Goal: Find specific page/section: Find specific page/section

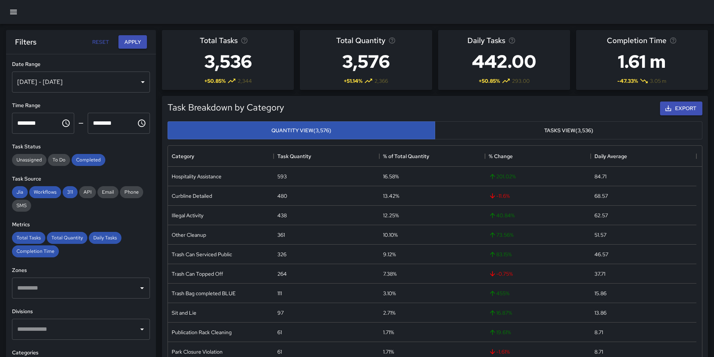
scroll to position [218, 528]
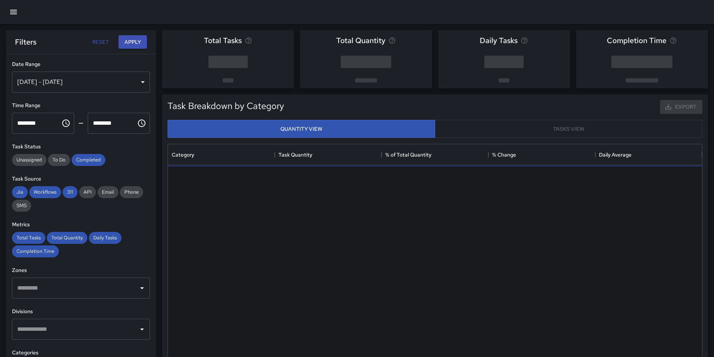
scroll to position [218, 528]
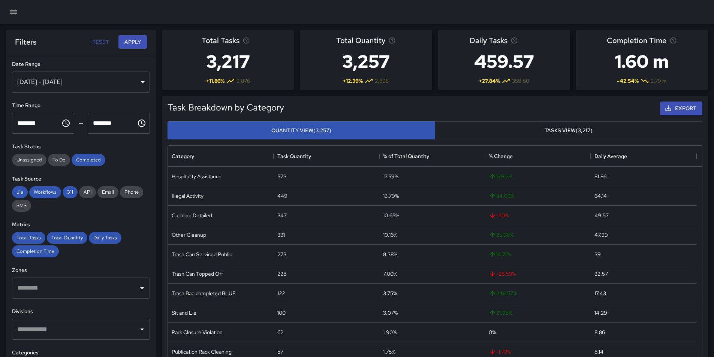
click at [13, 10] on icon "button" at bounding box center [13, 12] width 7 height 4
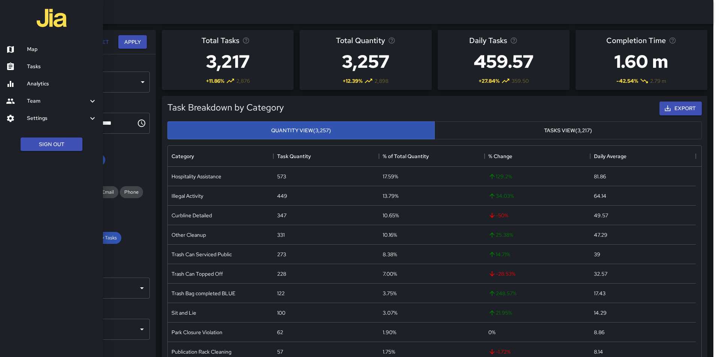
click at [33, 67] on h6 "Tasks" at bounding box center [62, 67] width 70 height 8
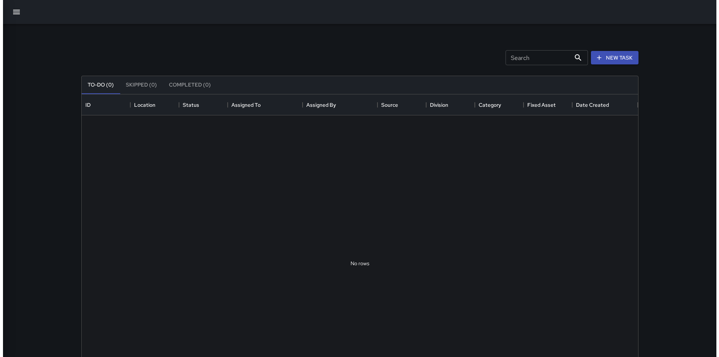
scroll to position [312, 551]
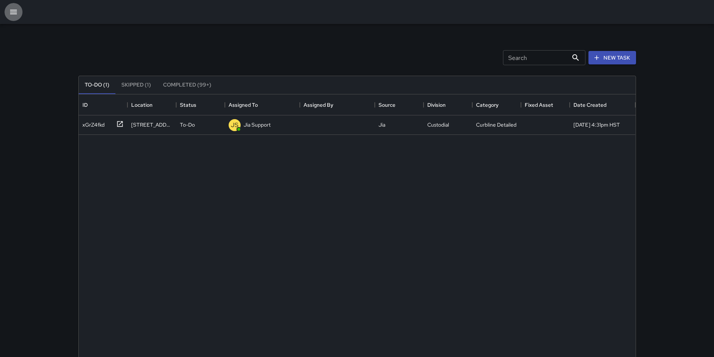
click at [16, 15] on icon "button" at bounding box center [13, 11] width 9 height 9
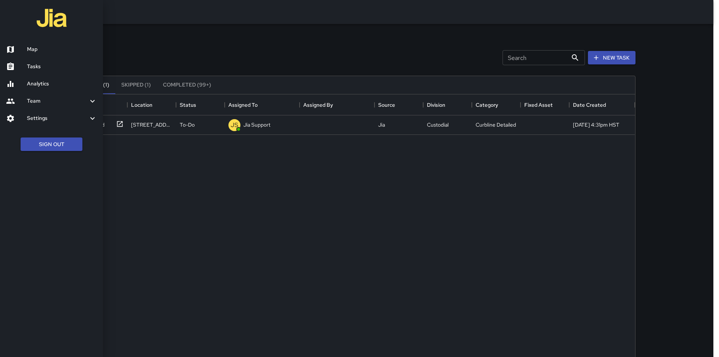
click at [21, 45] on div at bounding box center [16, 49] width 21 height 9
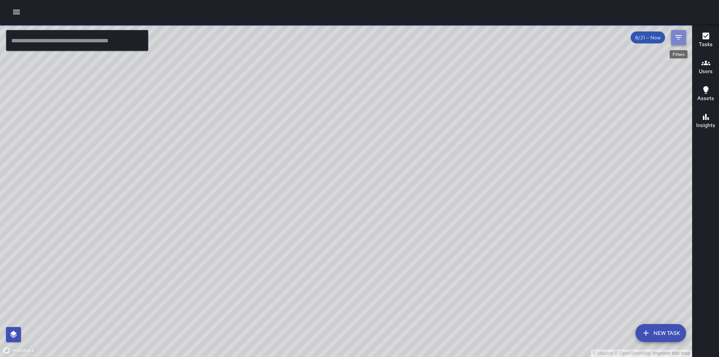
click at [682, 39] on icon "Filters" at bounding box center [678, 37] width 9 height 9
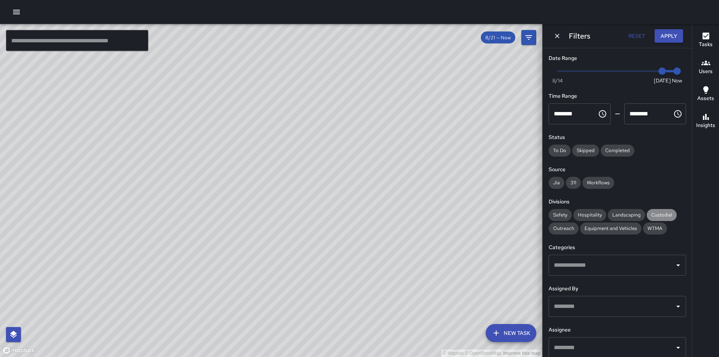
click at [656, 212] on span "Custodial" at bounding box center [662, 215] width 30 height 6
click at [371, 218] on div "© Mapbox © OpenStreetMap Improve this map XD [PERSON_NAME] [PERSON_NAME] [STREE…" at bounding box center [271, 190] width 542 height 333
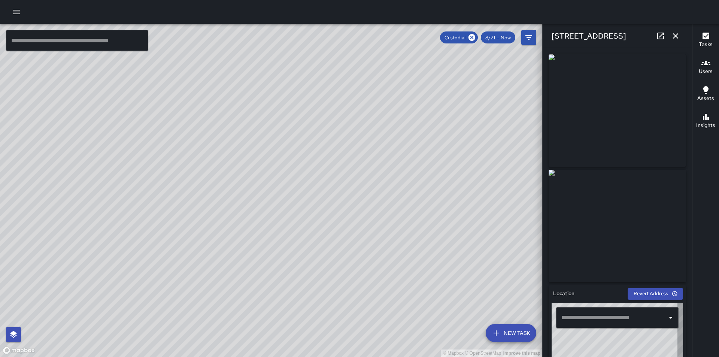
type input "**********"
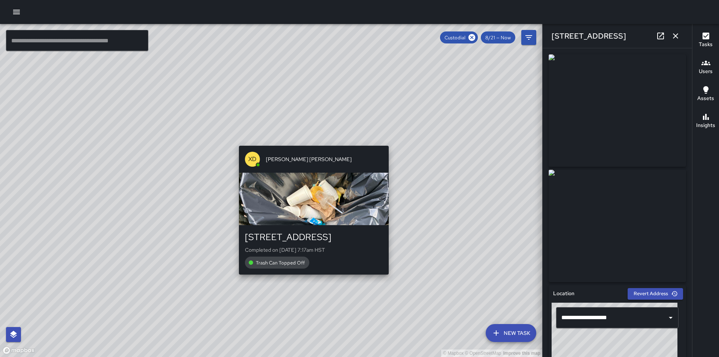
click at [393, 139] on div "© Mapbox © OpenStreetMap Improve this map XD [PERSON_NAME] [PERSON_NAME] [STREE…" at bounding box center [271, 190] width 542 height 333
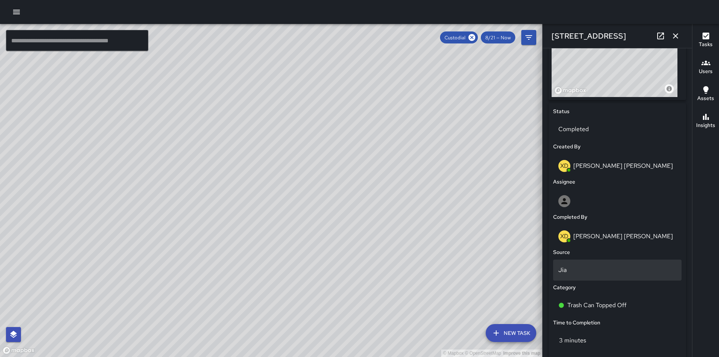
scroll to position [300, 0]
click at [35, 130] on div "© Mapbox © OpenStreetMap Improve this map KM [PERSON_NAME] [STREET_ADDRESS] Com…" at bounding box center [271, 190] width 542 height 333
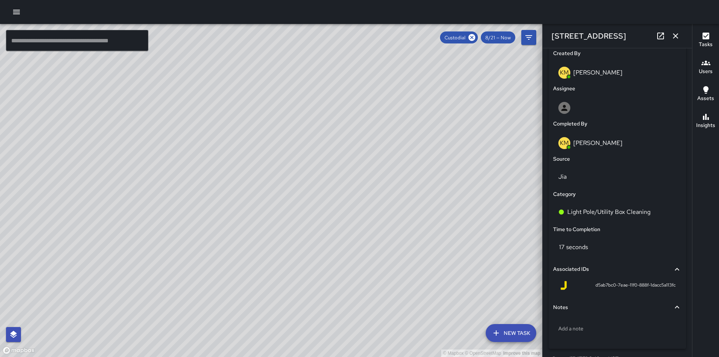
scroll to position [380, 0]
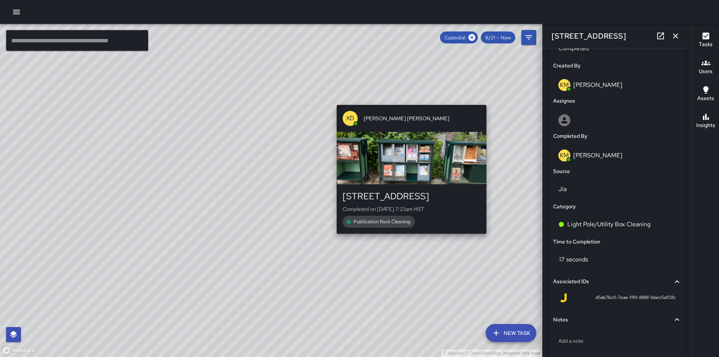
click at [489, 238] on div "© Mapbox © OpenStreetMap Improve this map XD [PERSON_NAME] [PERSON_NAME] [STREE…" at bounding box center [271, 190] width 542 height 333
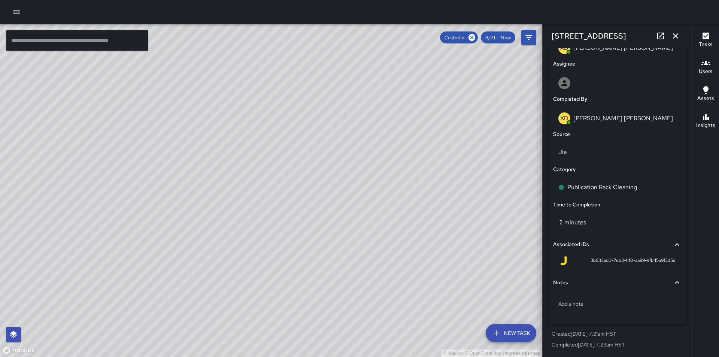
scroll to position [418, 0]
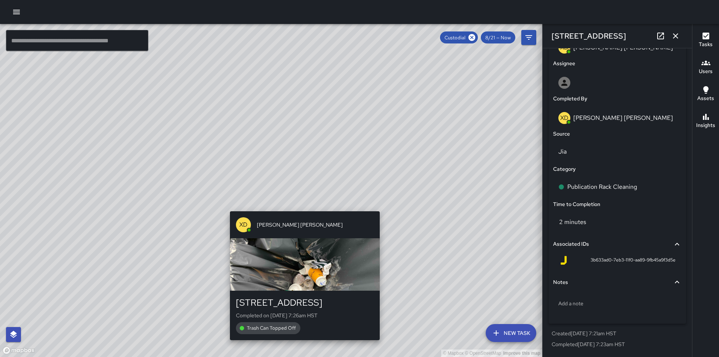
click at [301, 208] on div "© Mapbox © OpenStreetMap Improve this map XD [PERSON_NAME] [PERSON_NAME] [STREE…" at bounding box center [271, 190] width 542 height 333
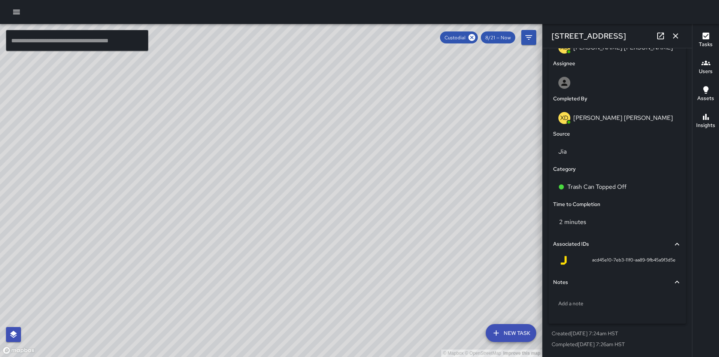
click at [269, 188] on div "© Mapbox © OpenStreetMap Improve this map XD [PERSON_NAME] [PERSON_NAME] [STREE…" at bounding box center [271, 190] width 542 height 333
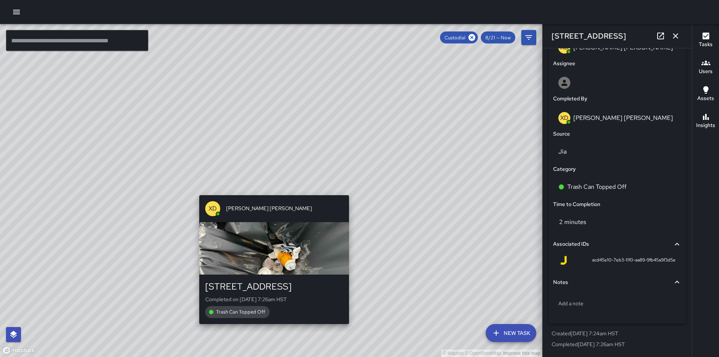
click at [269, 188] on div "© Mapbox © OpenStreetMap Improve this map XD [PERSON_NAME] [PERSON_NAME] [STREE…" at bounding box center [271, 190] width 542 height 333
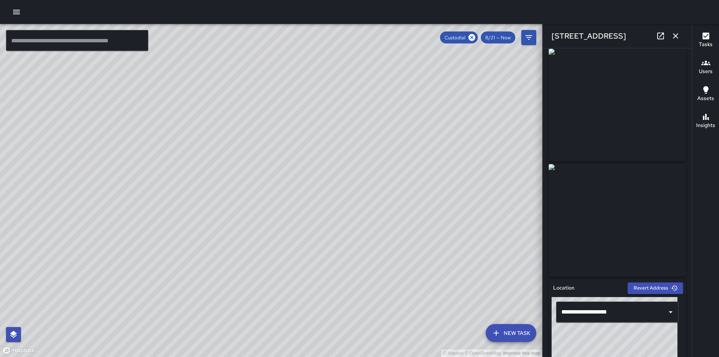
scroll to position [0, 0]
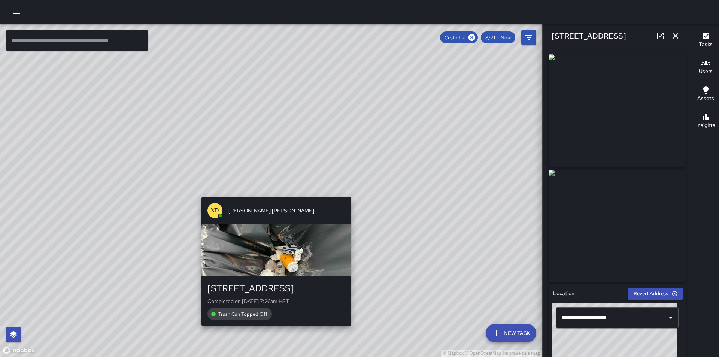
click at [275, 189] on div "© Mapbox © OpenStreetMap Improve this map XD [PERSON_NAME] [PERSON_NAME] [STREE…" at bounding box center [271, 190] width 542 height 333
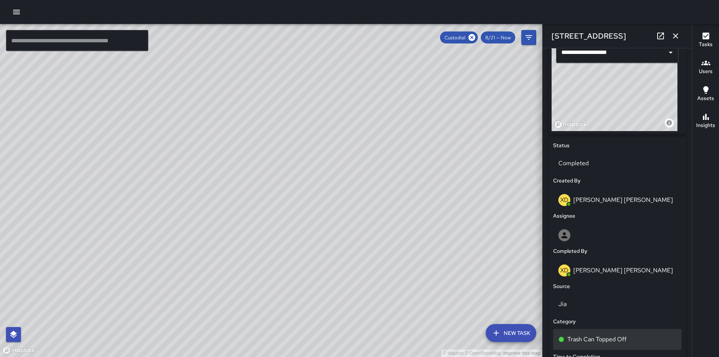
scroll to position [375, 0]
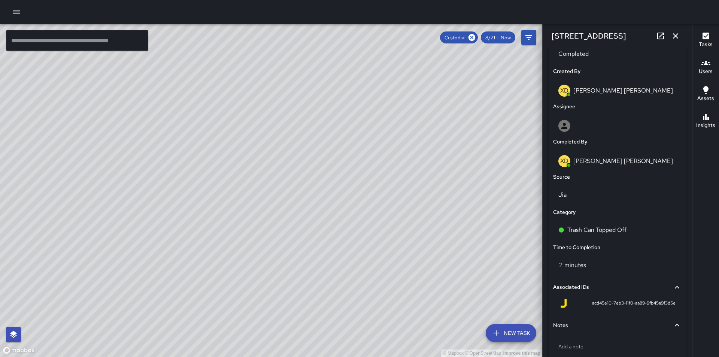
drag, startPoint x: 383, startPoint y: 151, endPoint x: 442, endPoint y: 226, distance: 95.0
click at [442, 226] on div "© Mapbox © OpenStreetMap Improve this map" at bounding box center [271, 190] width 542 height 333
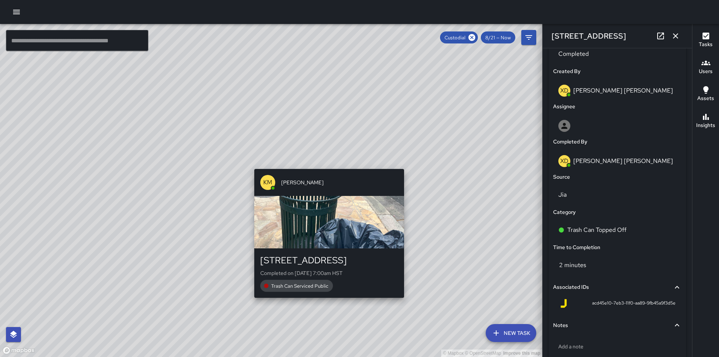
click at [327, 165] on div "© Mapbox © OpenStreetMap Improve this map KM [PERSON_NAME] [STREET_ADDRESS] Com…" at bounding box center [271, 190] width 542 height 333
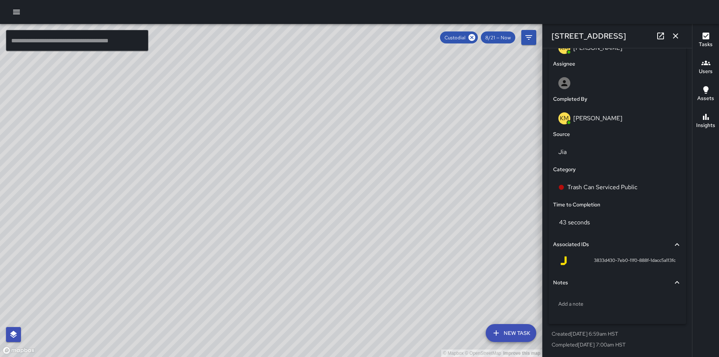
scroll to position [418, 0]
click at [710, 118] on icon "button" at bounding box center [706, 116] width 9 height 9
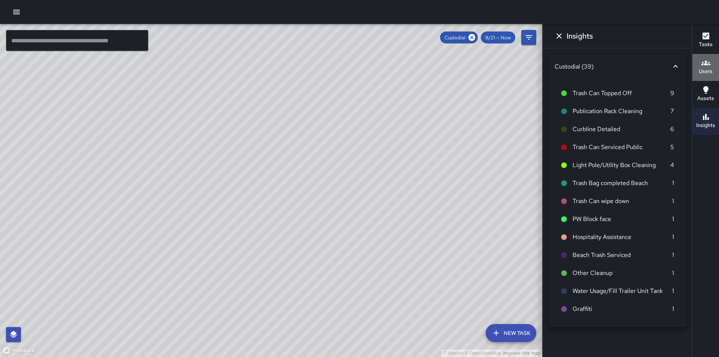
click at [707, 63] on icon "button" at bounding box center [706, 62] width 9 height 9
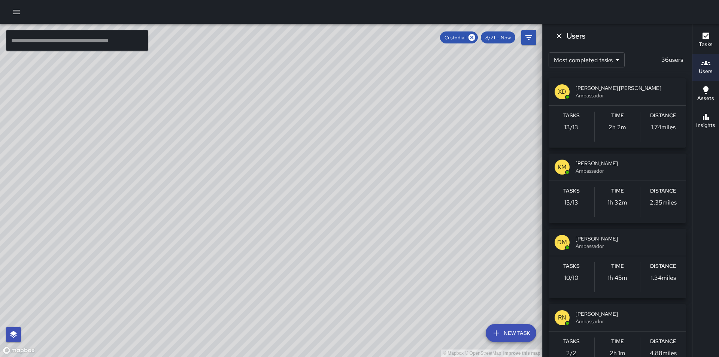
click at [15, 13] on icon "button" at bounding box center [16, 11] width 9 height 9
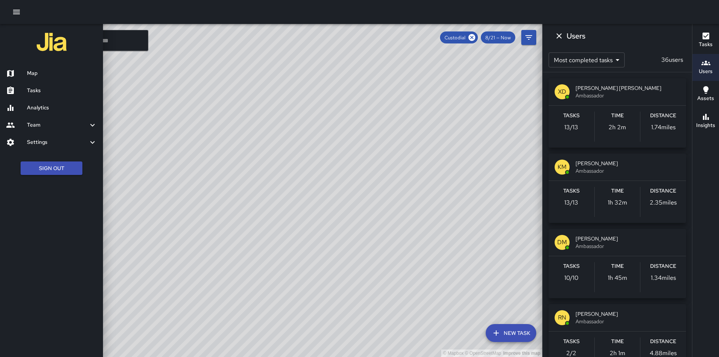
click at [200, 13] on div at bounding box center [359, 12] width 719 height 24
click at [528, 36] on div at bounding box center [359, 178] width 719 height 357
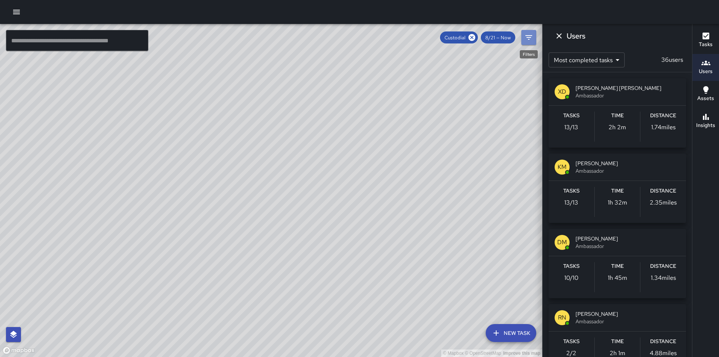
click at [528, 36] on icon "Filters" at bounding box center [529, 37] width 9 height 9
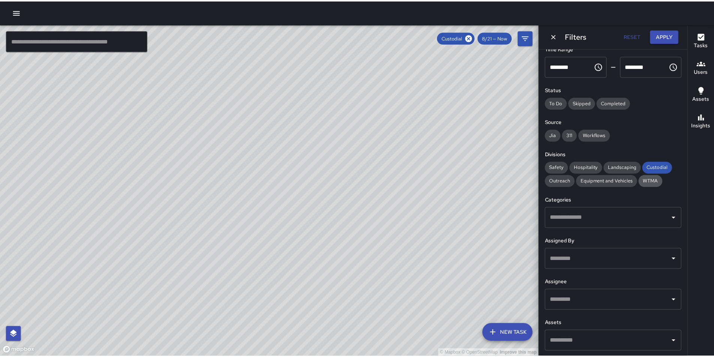
scroll to position [48, 0]
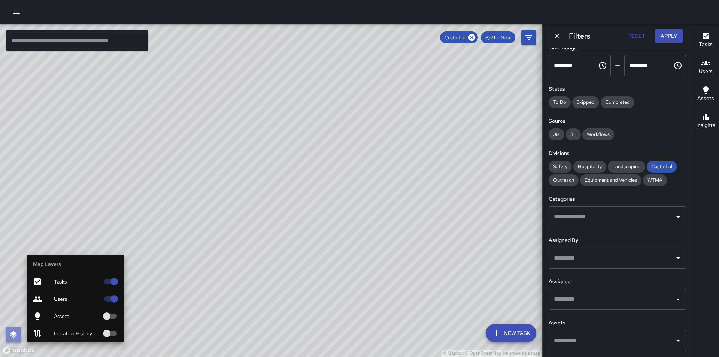
click at [11, 333] on icon "button" at bounding box center [13, 334] width 7 height 7
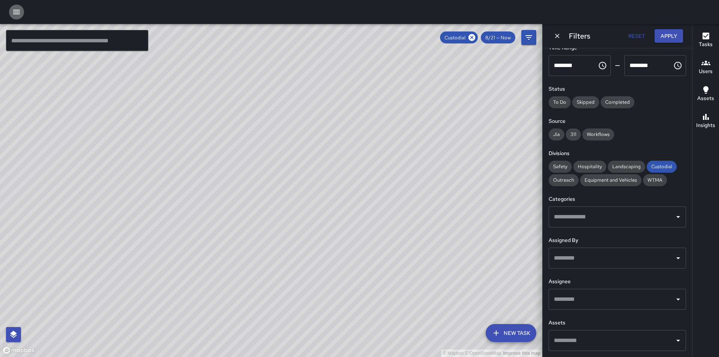
click at [16, 11] on icon "button" at bounding box center [16, 11] width 9 height 9
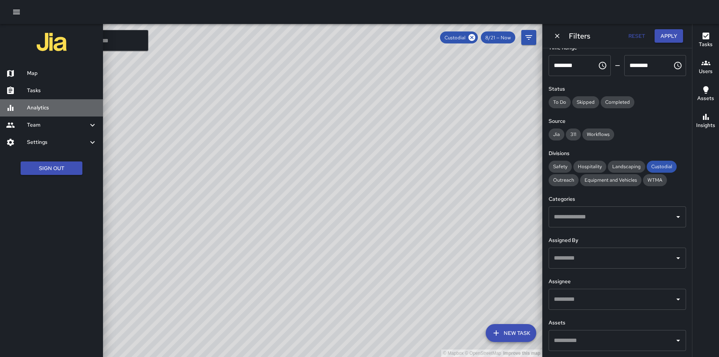
click at [17, 105] on div at bounding box center [16, 107] width 21 height 9
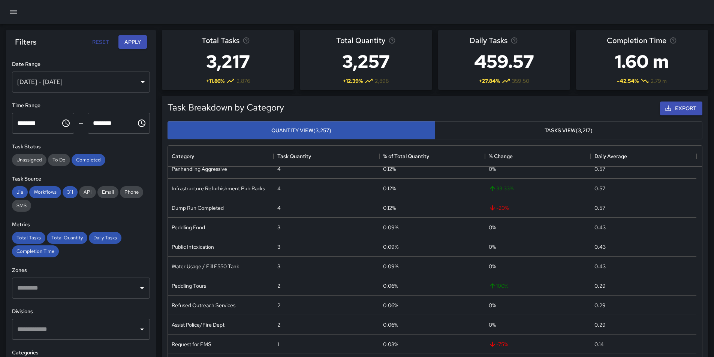
click at [417, 65] on div "Total Quantity 3,257 + 12.39 % 2,898" at bounding box center [366, 60] width 132 height 60
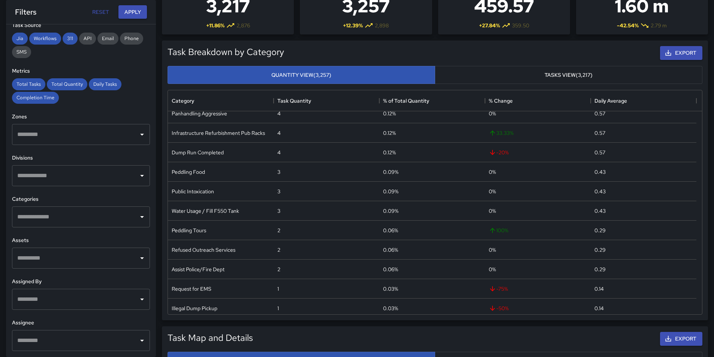
scroll to position [75, 0]
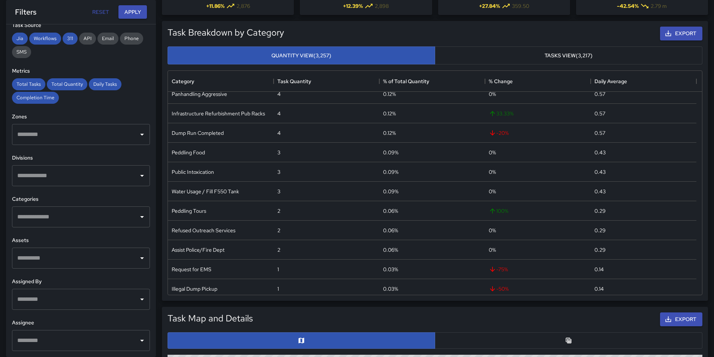
click at [142, 299] on div "​" at bounding box center [81, 299] width 138 height 21
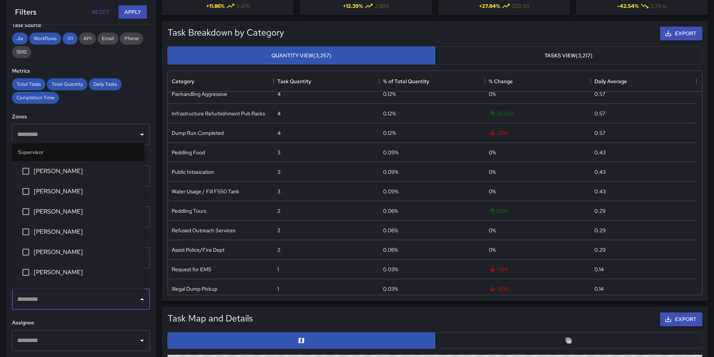
click at [111, 342] on input "text" at bounding box center [75, 340] width 120 height 14
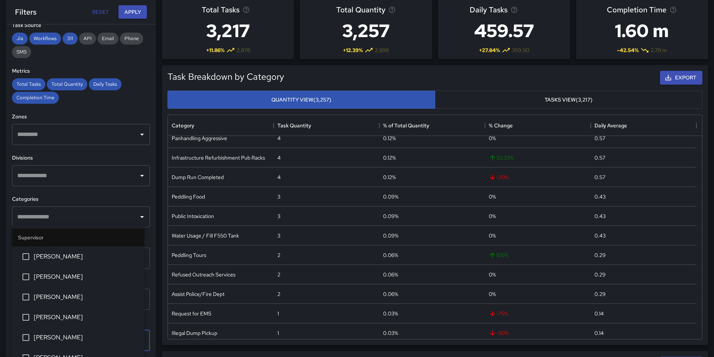
scroll to position [0, 0]
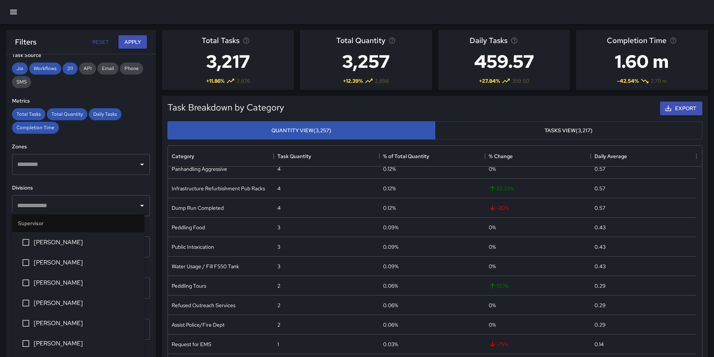
click at [68, 240] on span "[PERSON_NAME]" at bounding box center [86, 242] width 105 height 9
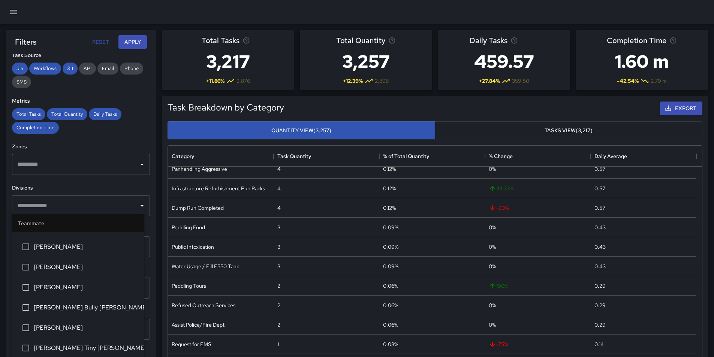
scroll to position [300, 0]
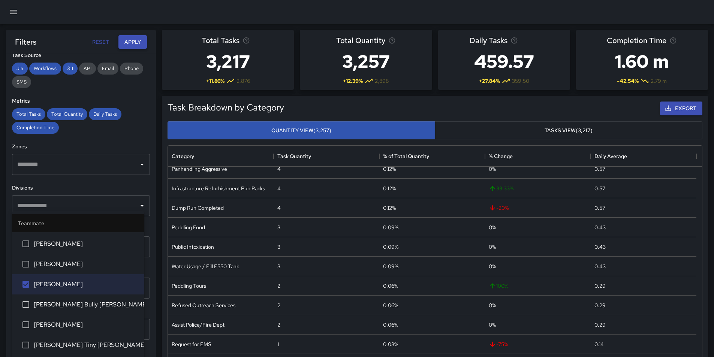
click at [124, 37] on button "Apply" at bounding box center [132, 42] width 28 height 14
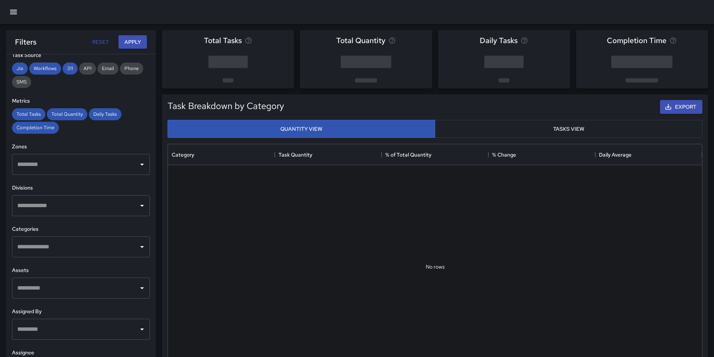
scroll to position [11, 0]
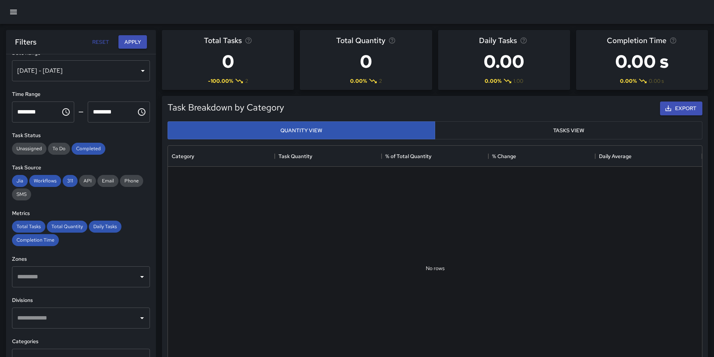
click at [558, 126] on button "Tasks View" at bounding box center [568, 130] width 267 height 18
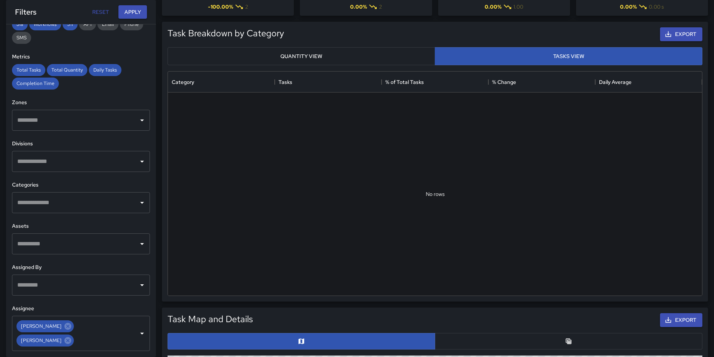
scroll to position [187, 0]
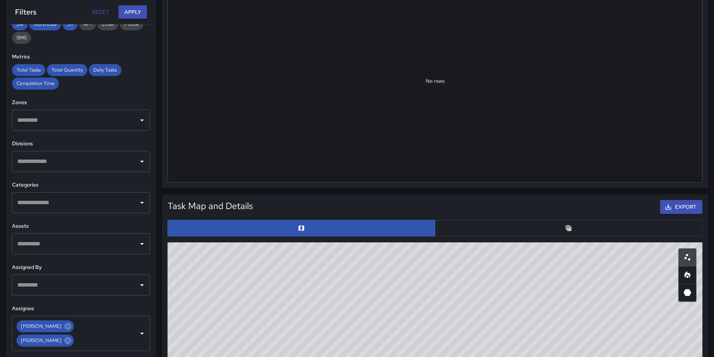
click at [137, 284] on icon "Open" at bounding box center [141, 285] width 9 height 9
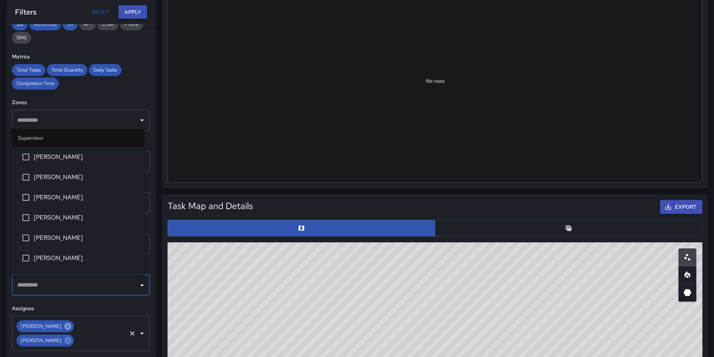
click at [64, 326] on icon at bounding box center [68, 326] width 8 height 8
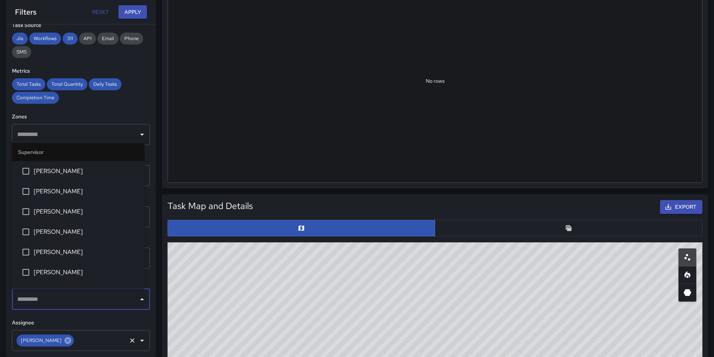
scroll to position [124, 0]
click at [64, 338] on icon at bounding box center [67, 340] width 7 height 7
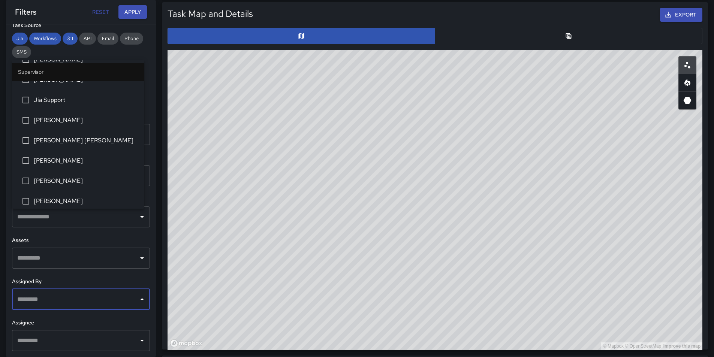
scroll to position [412, 0]
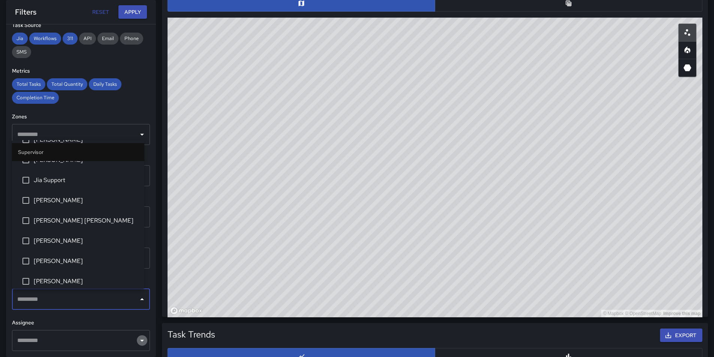
click at [140, 340] on icon "Open" at bounding box center [142, 341] width 4 height 2
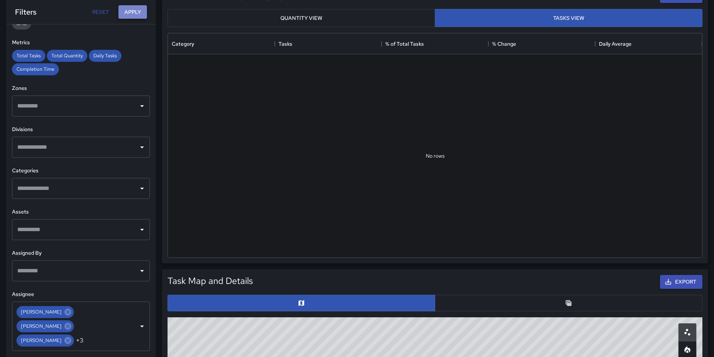
scroll to position [138, 0]
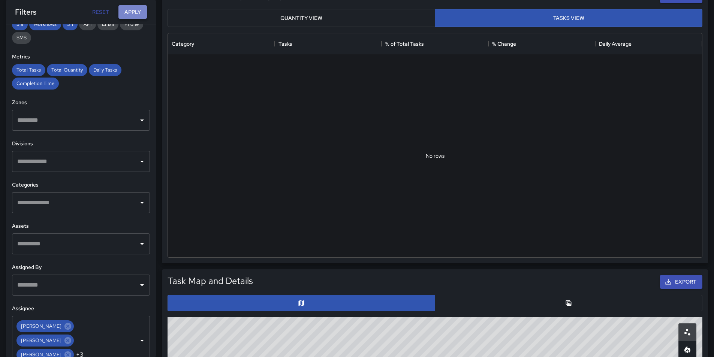
click at [134, 12] on button "Apply" at bounding box center [132, 12] width 28 height 14
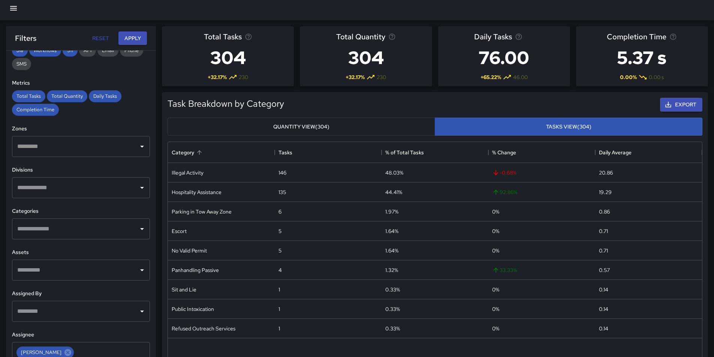
scroll to position [0, 0]
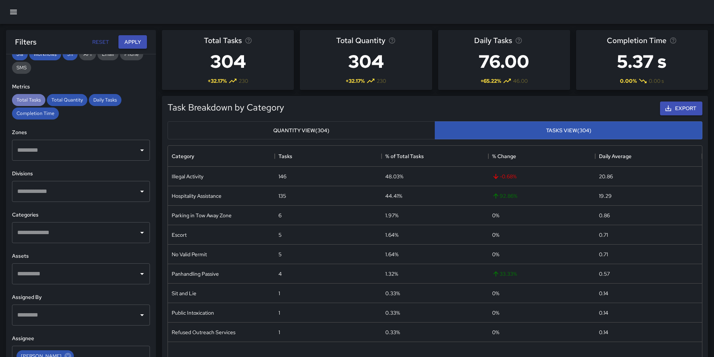
click at [19, 99] on span "Total Tasks" at bounding box center [28, 100] width 33 height 6
click at [69, 102] on span "Total Quantity" at bounding box center [67, 100] width 40 height 6
click at [112, 99] on span "Daily Tasks" at bounding box center [105, 100] width 33 height 6
click at [39, 109] on div "Completion Time" at bounding box center [35, 114] width 47 height 12
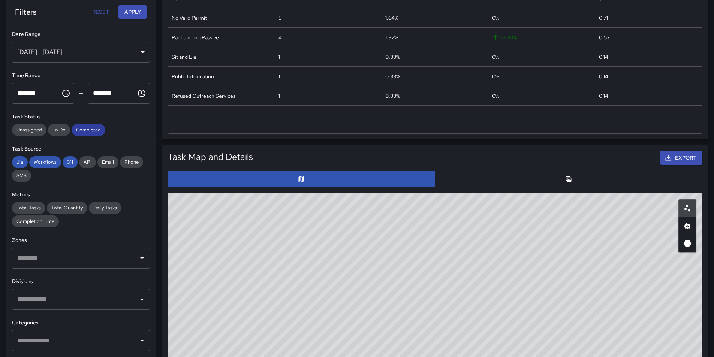
scroll to position [225, 0]
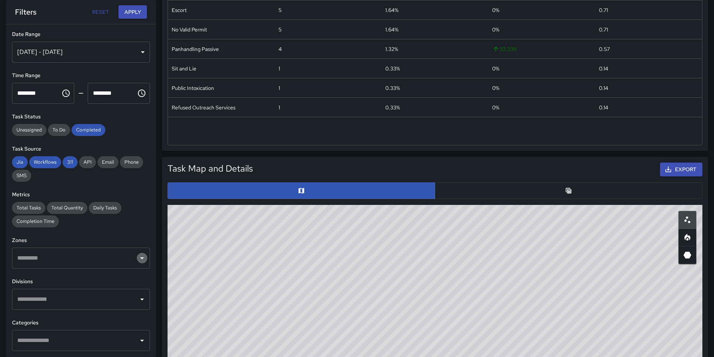
click at [137, 259] on icon "Open" at bounding box center [141, 258] width 9 height 9
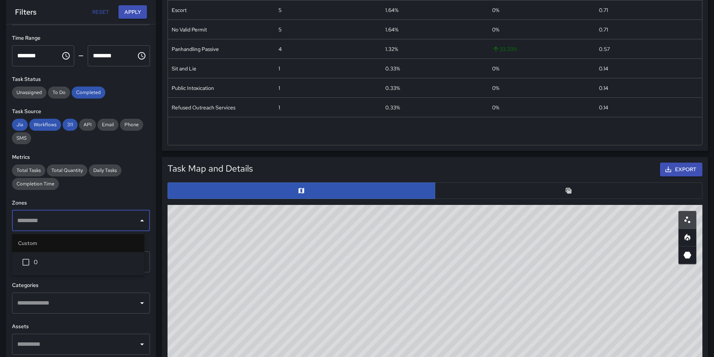
click at [129, 185] on div "Total Tasks Total Quantity Daily Tasks Completion Time" at bounding box center [81, 176] width 138 height 25
click at [137, 302] on icon "Open" at bounding box center [141, 303] width 9 height 9
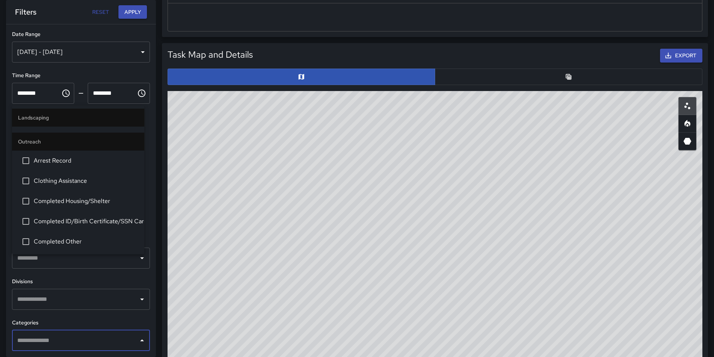
scroll to position [262, 0]
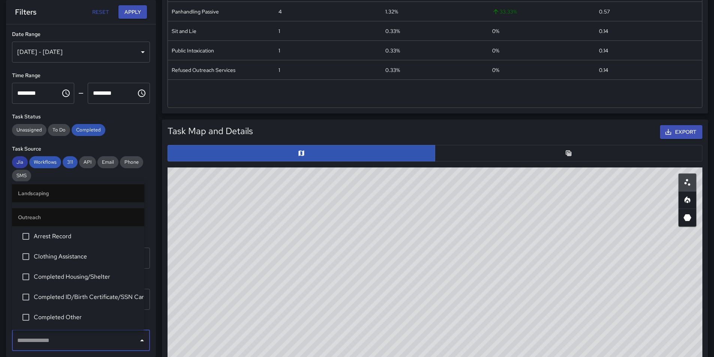
click at [22, 163] on span "Jia" at bounding box center [20, 162] width 16 height 6
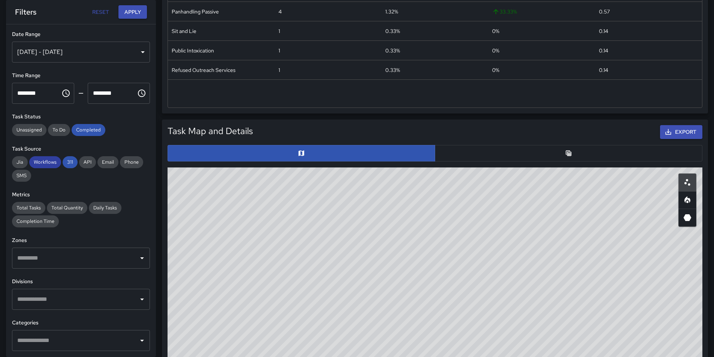
click at [51, 163] on span "Workflows" at bounding box center [45, 162] width 32 height 6
click at [68, 161] on span "311" at bounding box center [70, 162] width 15 height 6
click at [91, 161] on span "API" at bounding box center [87, 162] width 17 height 6
click at [114, 161] on span "Email" at bounding box center [107, 162] width 21 height 6
click at [27, 130] on span "Unassigned" at bounding box center [29, 130] width 34 height 6
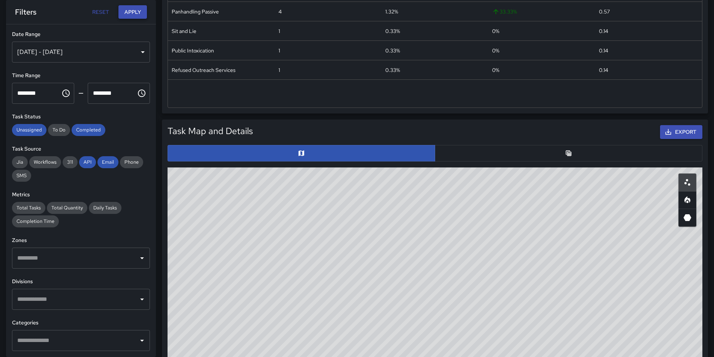
click at [129, 11] on button "Apply" at bounding box center [132, 12] width 28 height 14
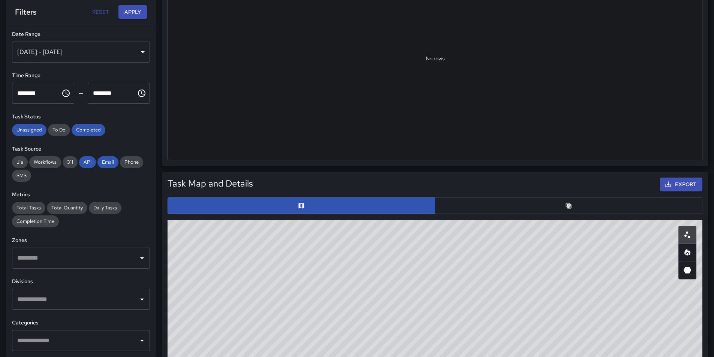
scroll to position [0, 0]
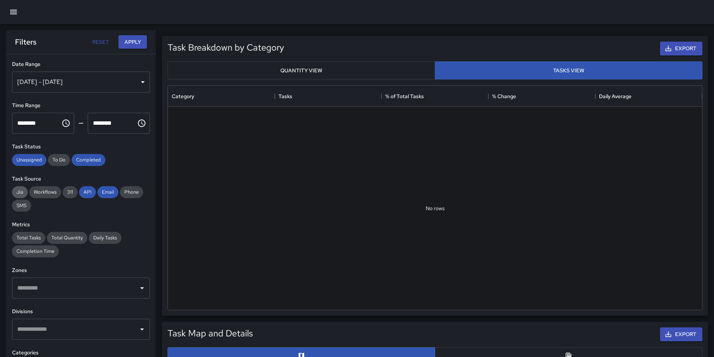
click at [18, 194] on span "Jia" at bounding box center [20, 192] width 16 height 6
click at [132, 37] on button "Apply" at bounding box center [132, 42] width 28 height 14
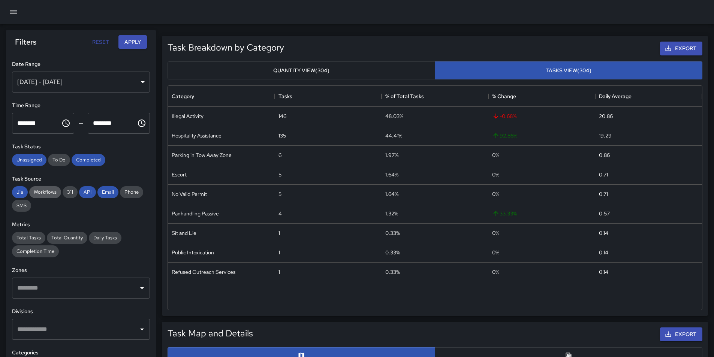
click at [48, 193] on span "Workflows" at bounding box center [45, 192] width 32 height 6
click at [140, 39] on button "Apply" at bounding box center [132, 42] width 28 height 14
click at [66, 190] on span "311" at bounding box center [70, 192] width 15 height 6
click at [130, 41] on button "Apply" at bounding box center [132, 42] width 28 height 14
click at [37, 191] on span "Workflows" at bounding box center [45, 192] width 32 height 6
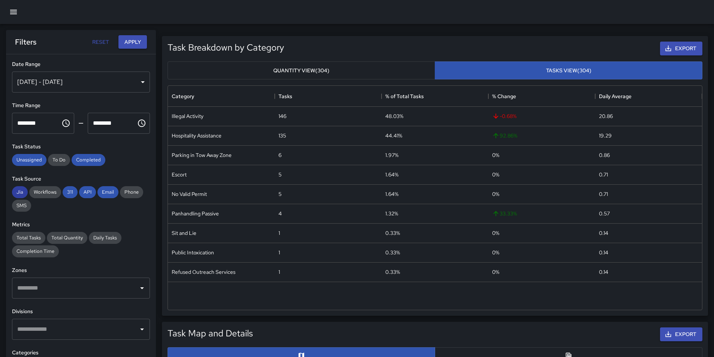
click at [18, 188] on div "Jia" at bounding box center [20, 192] width 16 height 12
click at [84, 192] on span "API" at bounding box center [87, 192] width 17 height 6
click at [123, 43] on button "Apply" at bounding box center [132, 42] width 28 height 14
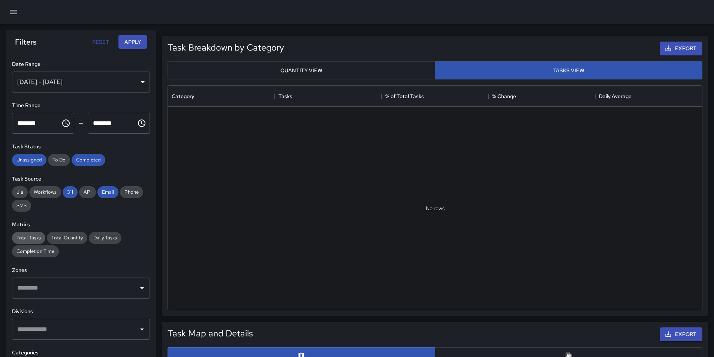
click at [33, 239] on span "Total Tasks" at bounding box center [28, 238] width 33 height 6
click at [127, 41] on button "Apply" at bounding box center [132, 42] width 28 height 14
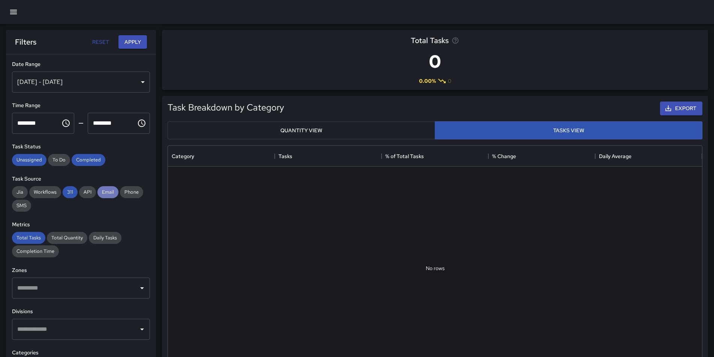
click at [104, 193] on span "Email" at bounding box center [107, 192] width 21 height 6
click at [70, 190] on span "311" at bounding box center [70, 192] width 15 height 6
click at [73, 239] on span "Total Quantity" at bounding box center [67, 238] width 40 height 6
click at [28, 237] on span "Total Tasks" at bounding box center [28, 238] width 33 height 6
click at [132, 36] on button "Apply" at bounding box center [132, 42] width 28 height 14
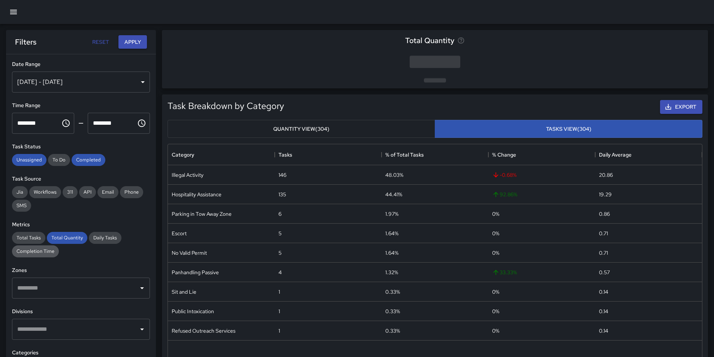
click at [47, 253] on span "Completion Time" at bounding box center [35, 251] width 47 height 6
click at [55, 238] on span "Total Quantity" at bounding box center [67, 238] width 40 height 6
click at [138, 41] on button "Apply" at bounding box center [132, 42] width 28 height 14
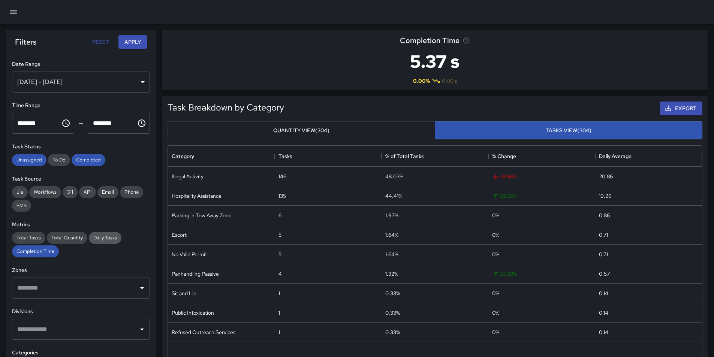
click at [96, 235] on span "Daily Tasks" at bounding box center [105, 238] width 33 height 6
click at [24, 255] on div "Completion Time" at bounding box center [35, 251] width 47 height 12
click at [131, 44] on button "Apply" at bounding box center [132, 42] width 28 height 14
click at [39, 161] on span "Unassigned" at bounding box center [29, 160] width 34 height 6
click at [88, 159] on span "Completed" at bounding box center [89, 160] width 34 height 6
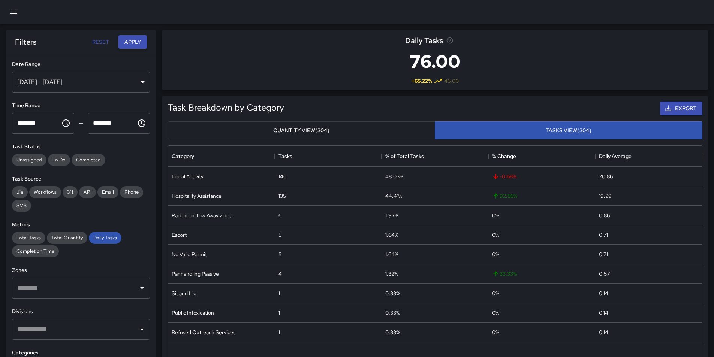
click at [133, 36] on button "Apply" at bounding box center [132, 42] width 28 height 14
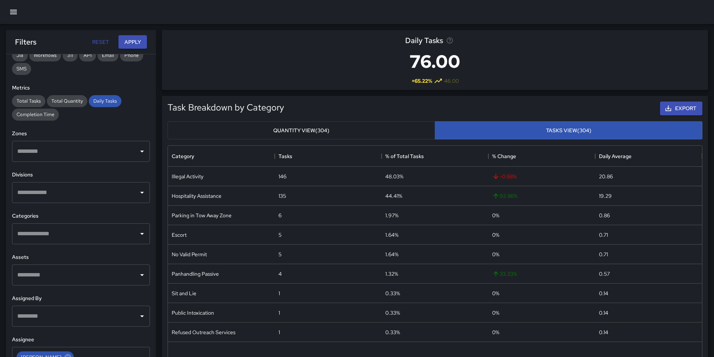
scroll to position [138, 0]
click at [137, 270] on icon "Open" at bounding box center [141, 273] width 9 height 9
click at [137, 272] on icon "Close" at bounding box center [141, 273] width 9 height 9
click at [140, 316] on icon "Open" at bounding box center [141, 315] width 9 height 9
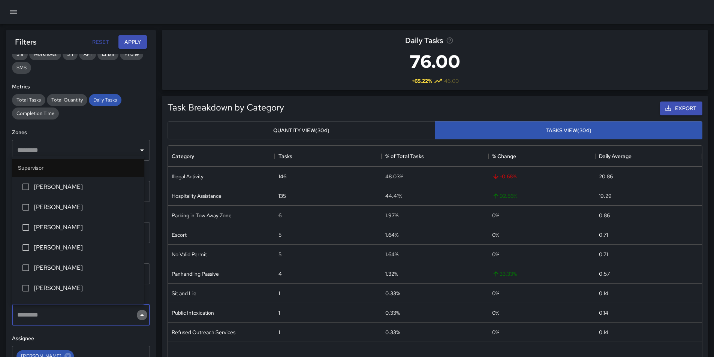
click at [137, 313] on icon "Close" at bounding box center [141, 315] width 9 height 9
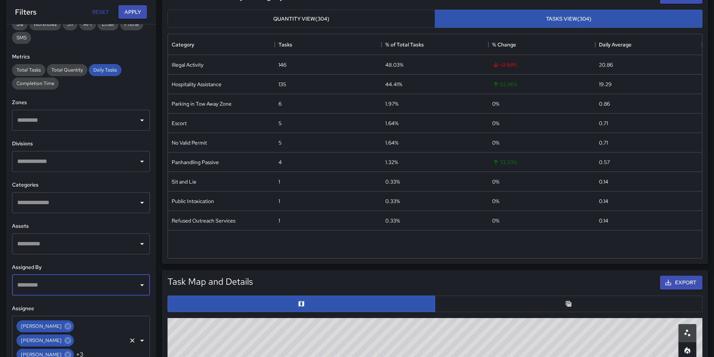
scroll to position [112, 0]
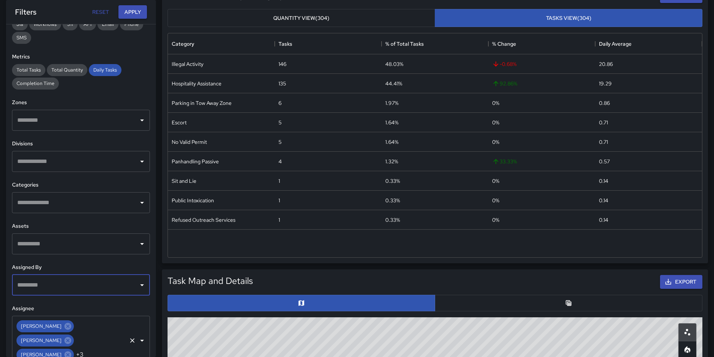
click at [140, 340] on icon "Open" at bounding box center [142, 341] width 4 height 2
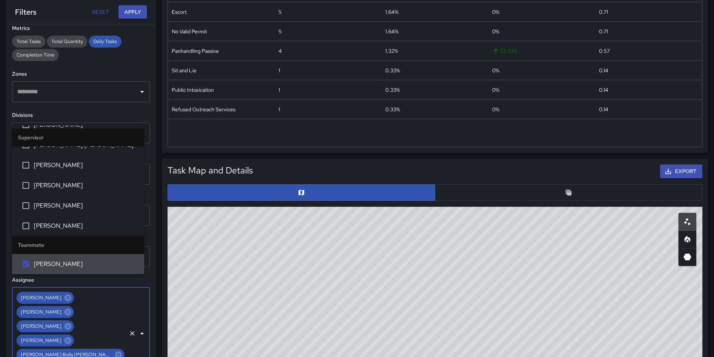
scroll to position [225, 0]
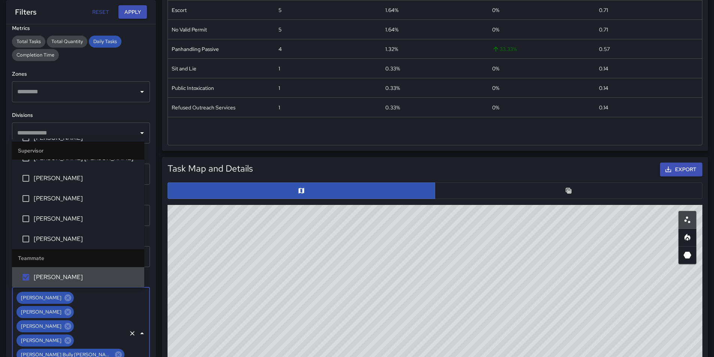
click at [130, 331] on icon "Clear" at bounding box center [132, 333] width 4 height 4
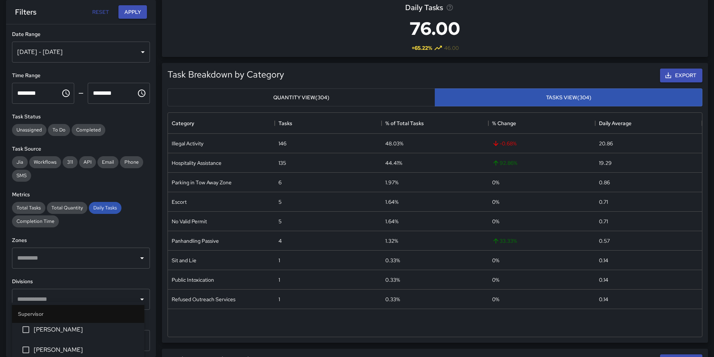
scroll to position [0, 0]
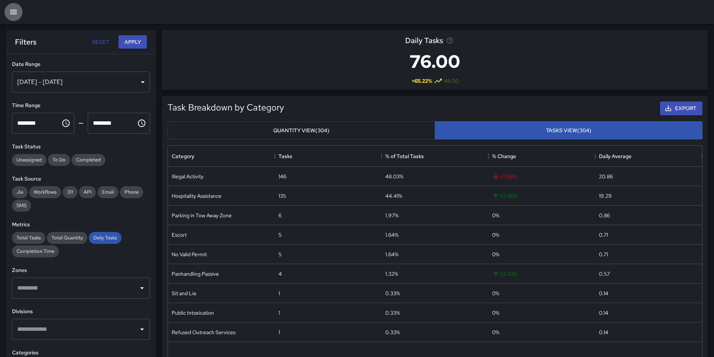
click at [14, 13] on icon "button" at bounding box center [13, 11] width 9 height 9
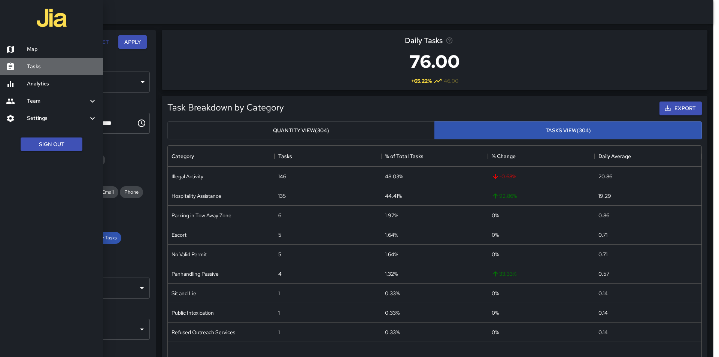
click at [21, 64] on div at bounding box center [16, 66] width 21 height 9
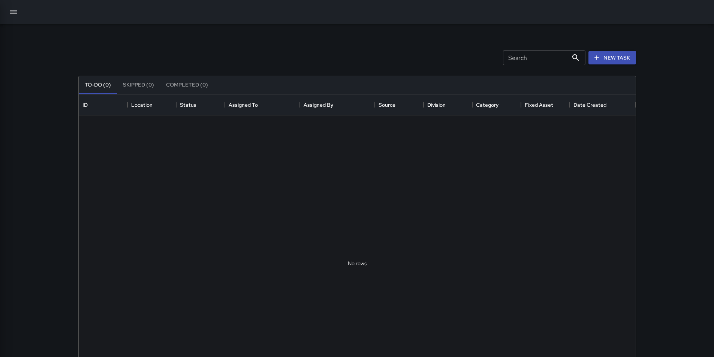
scroll to position [312, 551]
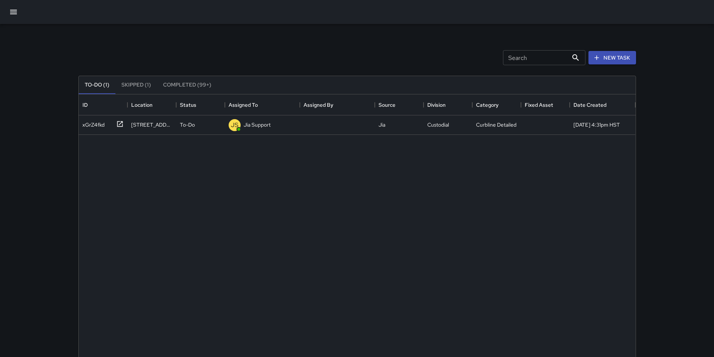
click at [10, 11] on icon "button" at bounding box center [13, 11] width 9 height 9
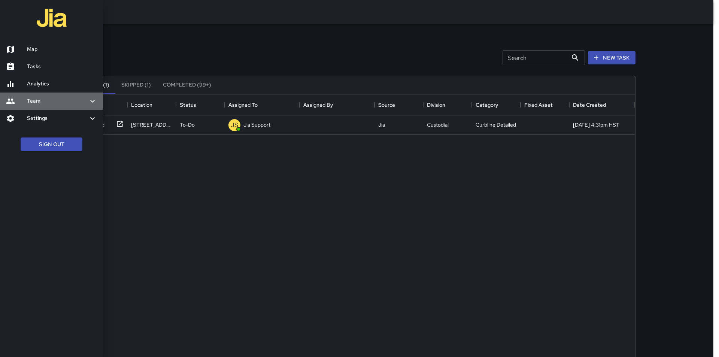
click at [33, 97] on h6 "Team" at bounding box center [57, 101] width 61 height 8
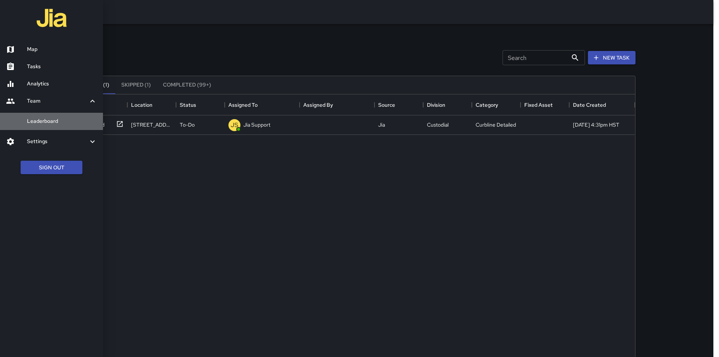
click at [34, 122] on h6 "Leaderboard" at bounding box center [62, 121] width 70 height 8
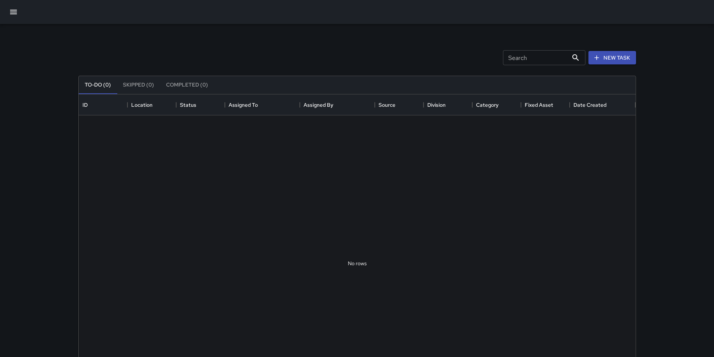
scroll to position [312, 551]
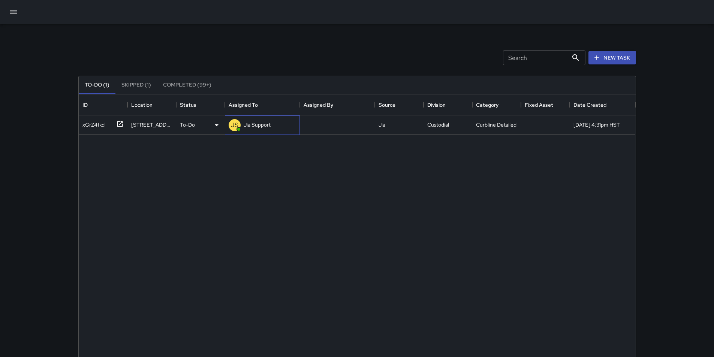
click at [252, 126] on p "Jia Support" at bounding box center [257, 124] width 27 height 7
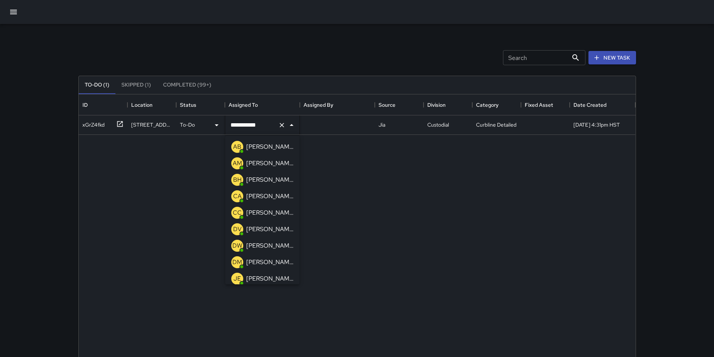
scroll to position [19, 0]
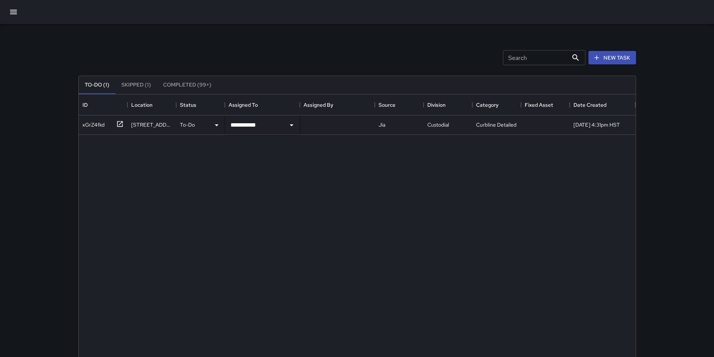
click at [399, 271] on div "**********" at bounding box center [357, 263] width 557 height 296
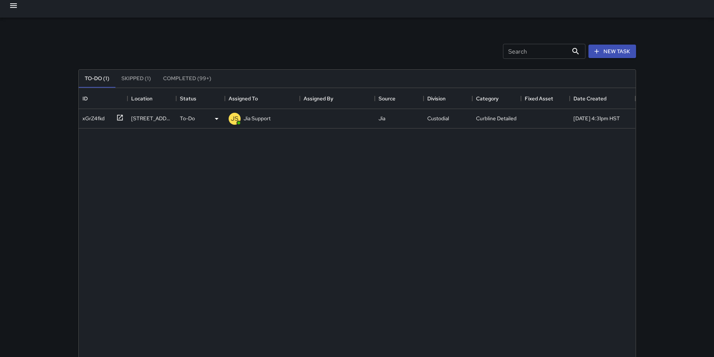
scroll to position [0, 0]
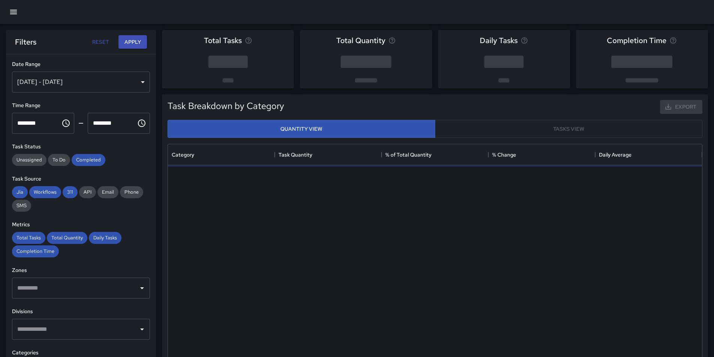
scroll to position [218, 528]
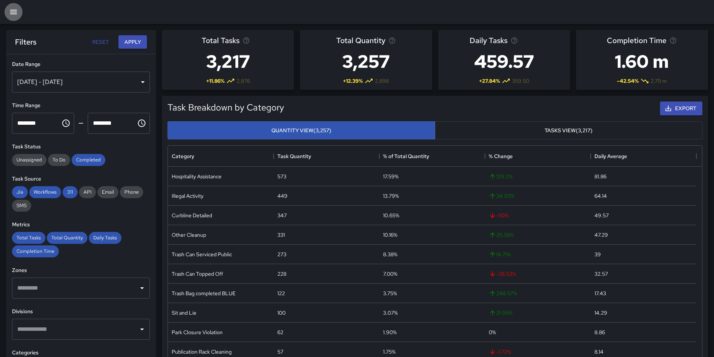
click at [17, 9] on icon "button" at bounding box center [13, 11] width 9 height 9
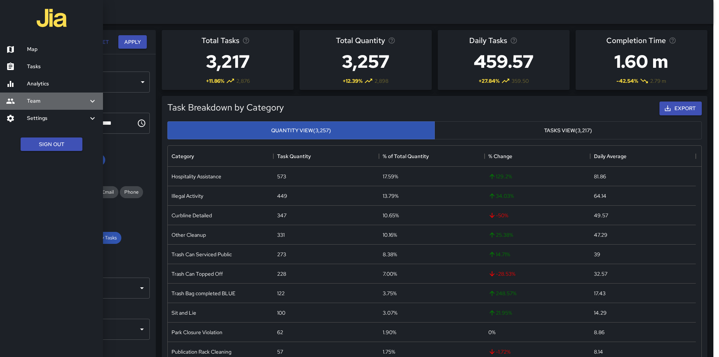
click at [92, 102] on icon at bounding box center [92, 101] width 4 height 3
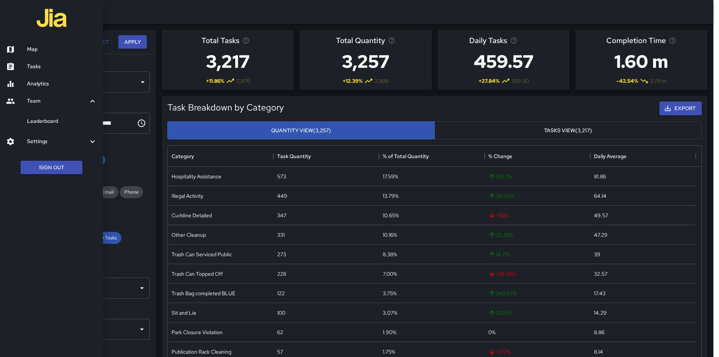
click at [42, 81] on h6 "Analytics" at bounding box center [62, 84] width 70 height 8
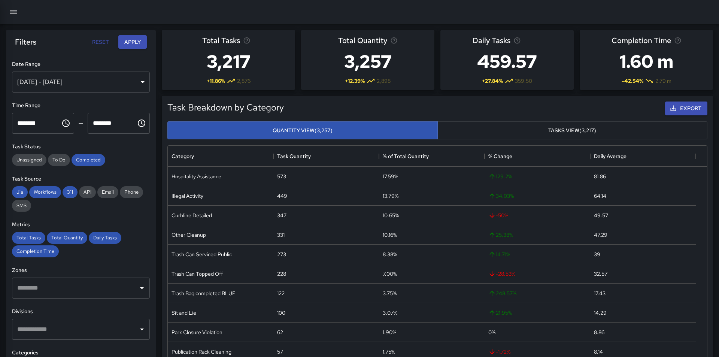
scroll to position [6, 6]
click at [12, 9] on icon "button" at bounding box center [13, 11] width 9 height 9
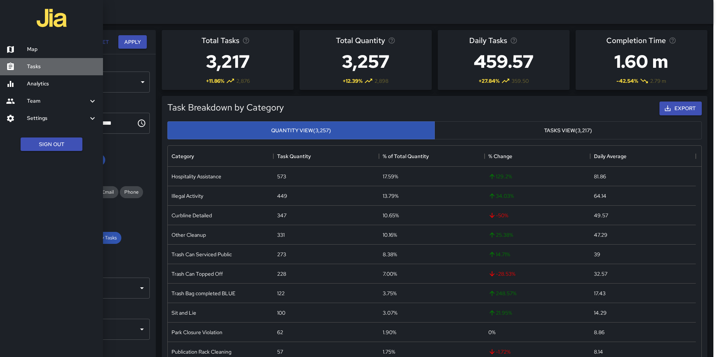
click at [8, 65] on icon at bounding box center [10, 66] width 7 height 7
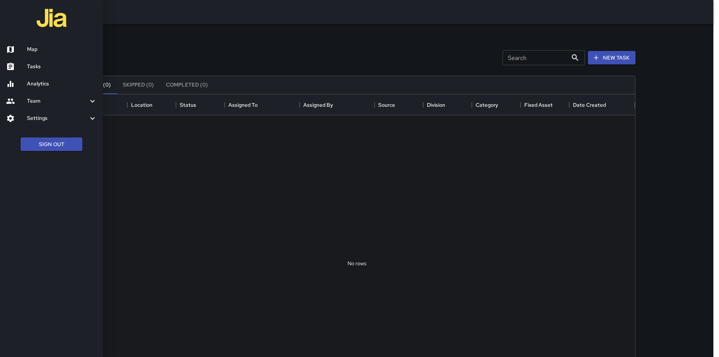
scroll to position [312, 551]
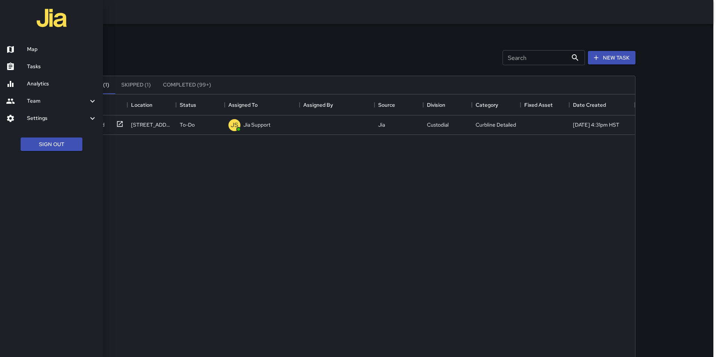
click at [11, 47] on icon at bounding box center [10, 49] width 7 height 7
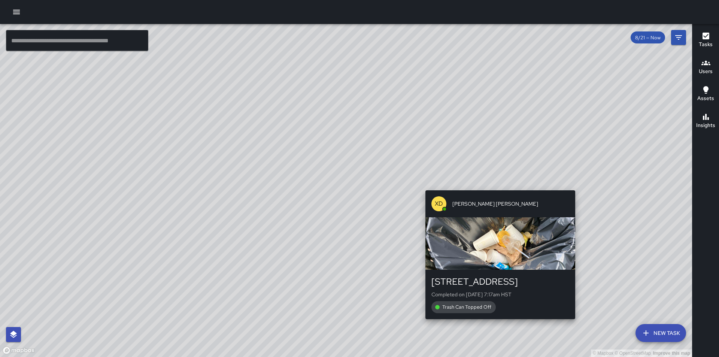
click at [498, 186] on div "© Mapbox © OpenStreetMap Improve this map XD [PERSON_NAME] [PERSON_NAME] [STREE…" at bounding box center [346, 190] width 692 height 333
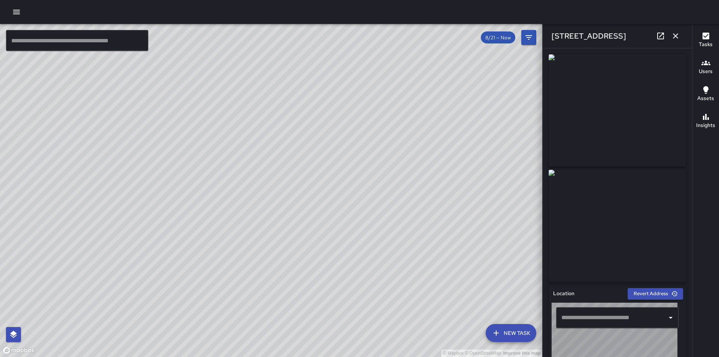
type input "**********"
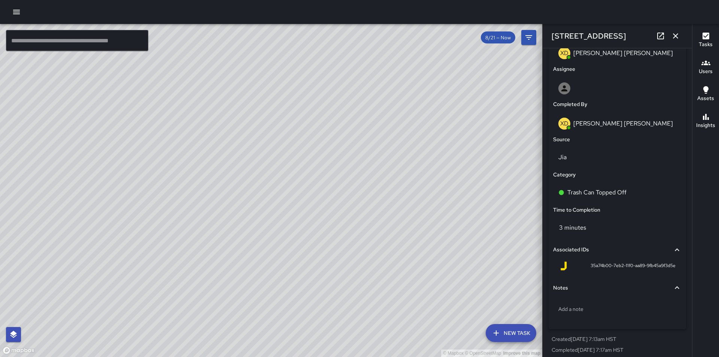
scroll to position [418, 0]
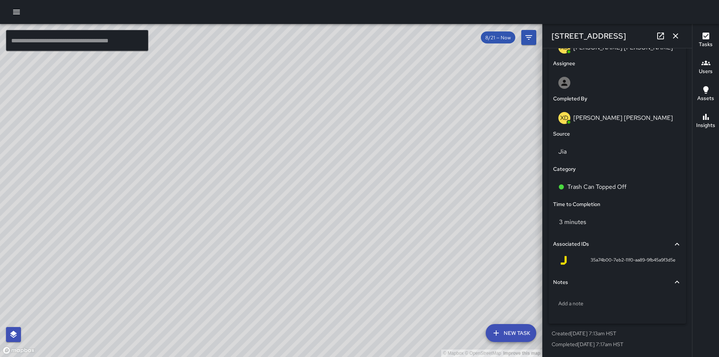
click at [436, 212] on div "© Mapbox © OpenStreetMap Improve this map XD [PERSON_NAME] [PERSON_NAME] [STREE…" at bounding box center [271, 190] width 542 height 333
click at [331, 316] on div "© Mapbox © OpenStreetMap Improve this map DM [PERSON_NAME] Ambassador Tasks 12 …" at bounding box center [271, 190] width 542 height 333
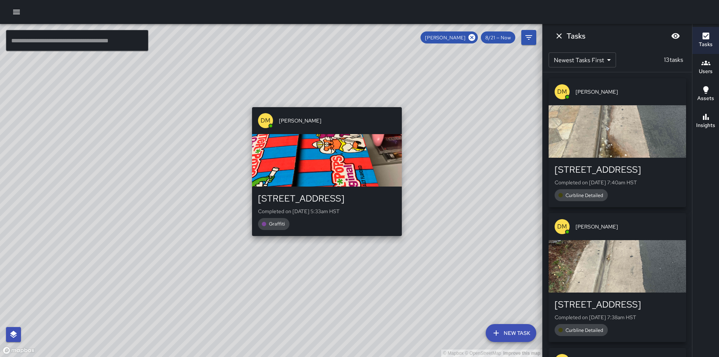
click at [405, 101] on div "© Mapbox © OpenStreetMap Improve this map DM [PERSON_NAME] [STREET_ADDRESS] Com…" at bounding box center [271, 190] width 542 height 333
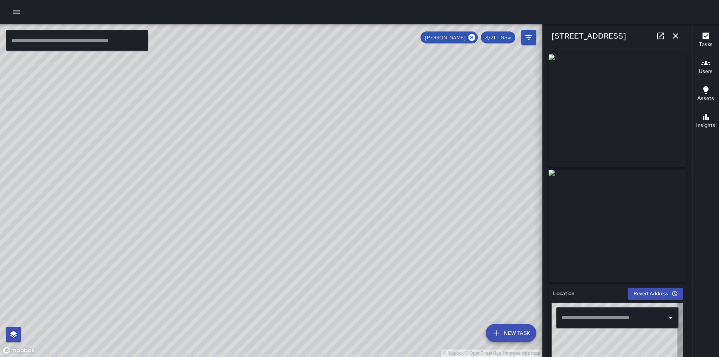
type input "**********"
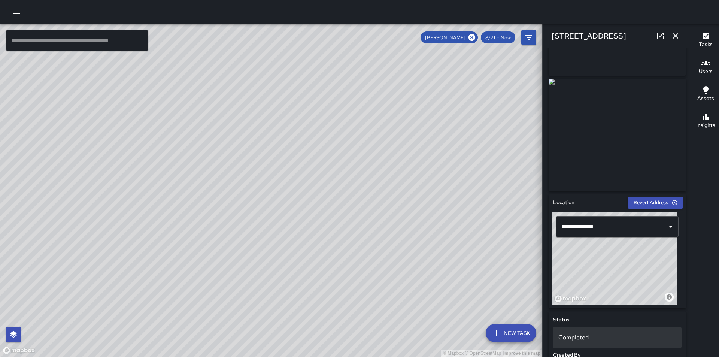
scroll to position [0, 0]
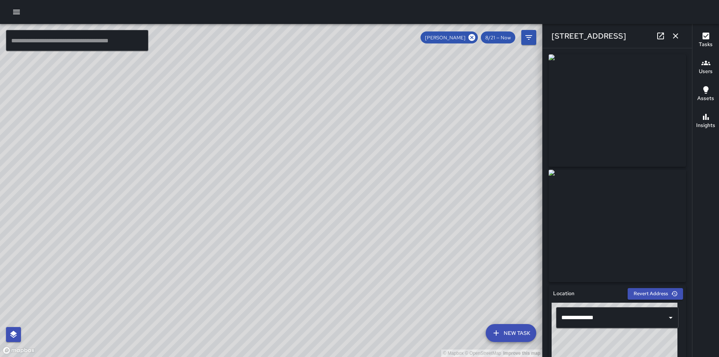
drag, startPoint x: 389, startPoint y: 301, endPoint x: 377, endPoint y: 185, distance: 116.8
click at [377, 185] on div "© Mapbox © OpenStreetMap Improve this map" at bounding box center [271, 190] width 542 height 333
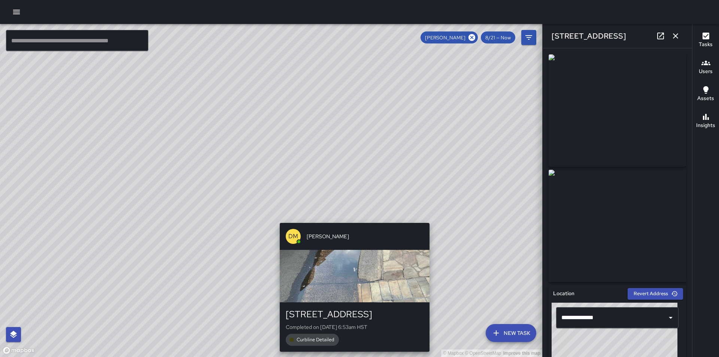
click at [433, 218] on div "© Mapbox © OpenStreetMap Improve this map DM [PERSON_NAME] [STREET_ADDRESS] Com…" at bounding box center [271, 190] width 542 height 333
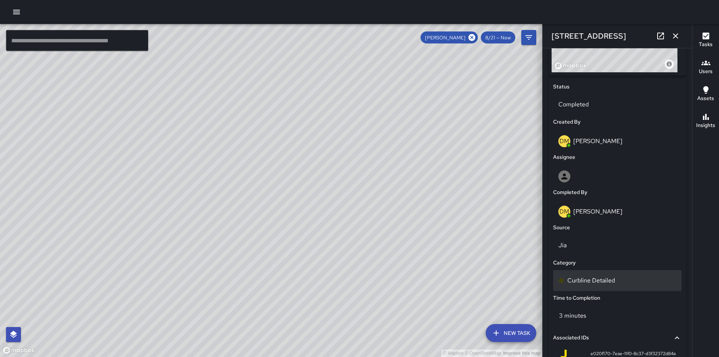
scroll to position [337, 0]
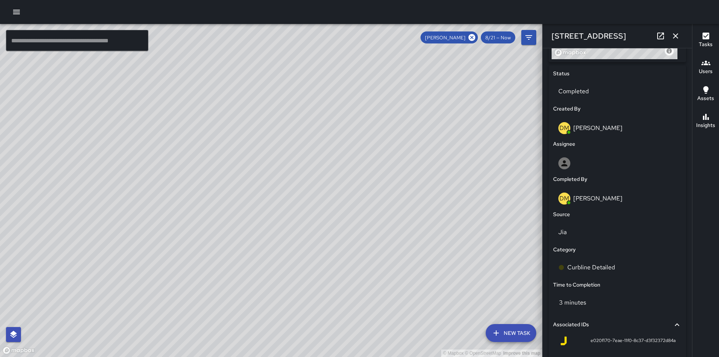
click at [286, 205] on div "© Mapbox © OpenStreetMap Improve this map DM [PERSON_NAME] [STREET_ADDRESS] Com…" at bounding box center [271, 190] width 542 height 333
click at [677, 37] on icon "button" at bounding box center [675, 35] width 9 height 9
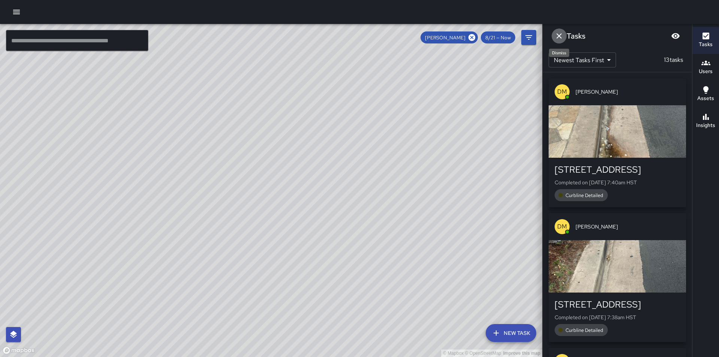
click at [560, 35] on icon "Dismiss" at bounding box center [559, 35] width 5 height 5
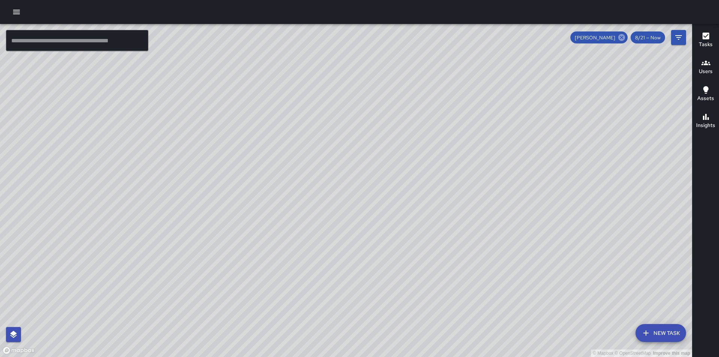
click at [620, 37] on icon at bounding box center [622, 37] width 7 height 7
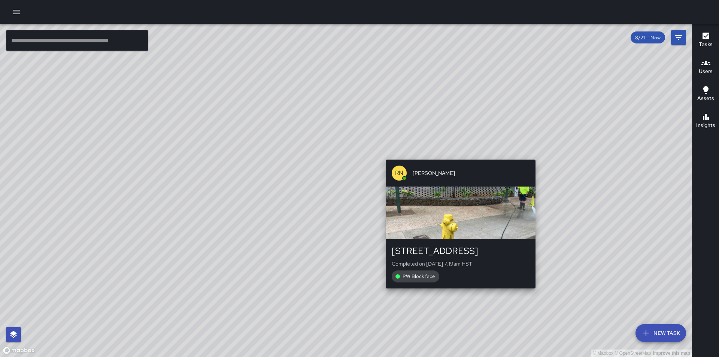
click at [457, 292] on div "© Mapbox © OpenStreetMap Improve this map RN [PERSON_NAME][GEOGRAPHIC_DATA][STR…" at bounding box center [346, 190] width 692 height 333
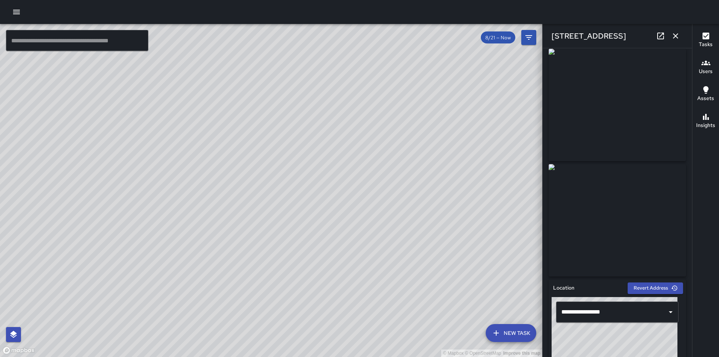
scroll to position [0, 0]
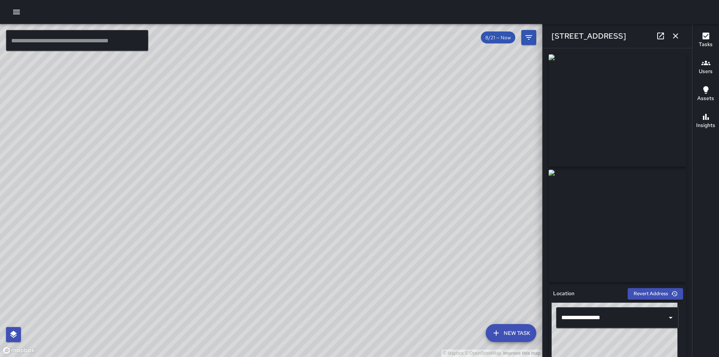
click at [672, 36] on icon "button" at bounding box center [675, 35] width 9 height 9
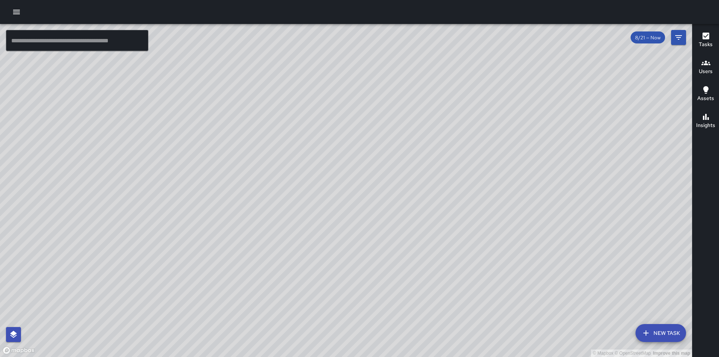
click at [705, 64] on icon "button" at bounding box center [706, 63] width 9 height 4
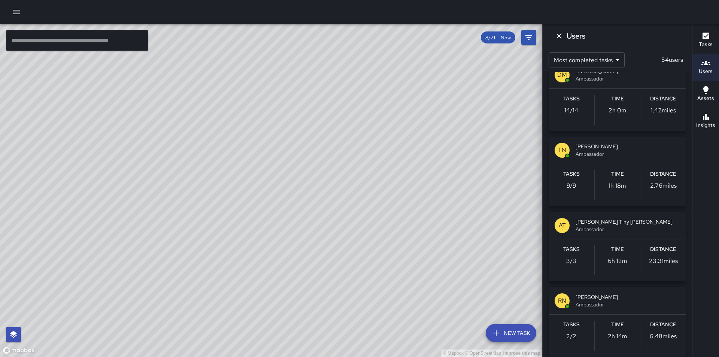
scroll to position [187, 0]
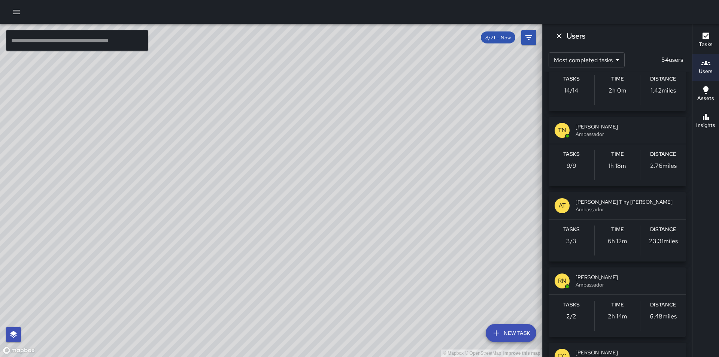
click at [595, 202] on span "[PERSON_NAME] Tiny [PERSON_NAME]" at bounding box center [628, 201] width 105 height 7
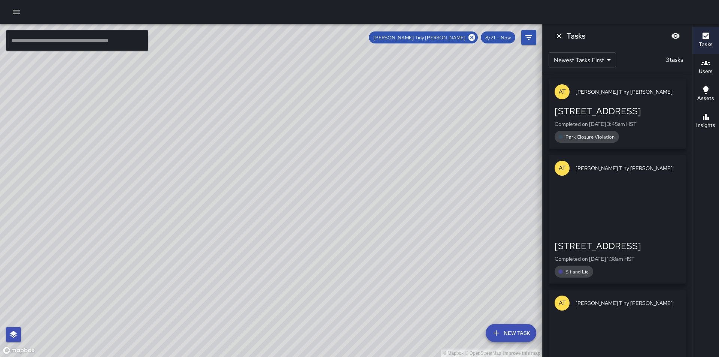
scroll to position [0, 0]
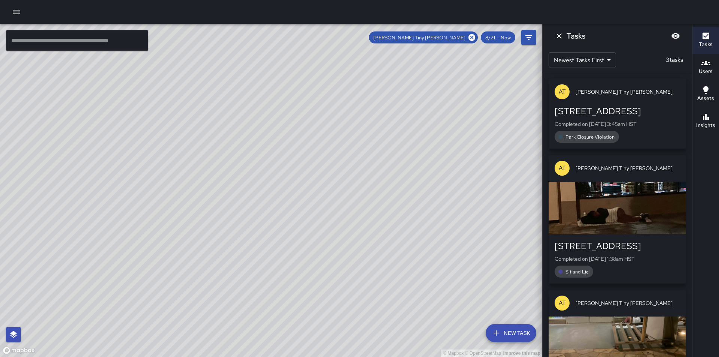
drag, startPoint x: 399, startPoint y: 220, endPoint x: 475, endPoint y: 291, distance: 103.9
click at [475, 291] on div "© Mapbox © OpenStreetMap Improve this map" at bounding box center [271, 190] width 542 height 333
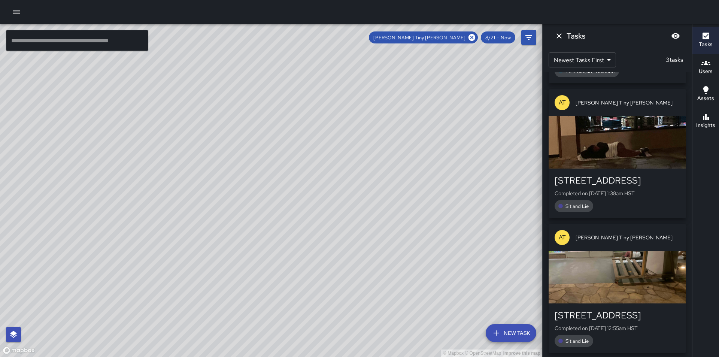
scroll to position [67, 0]
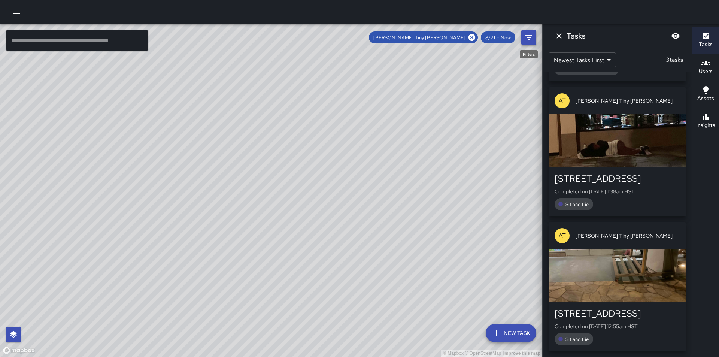
click at [530, 35] on icon "Filters" at bounding box center [529, 37] width 7 height 4
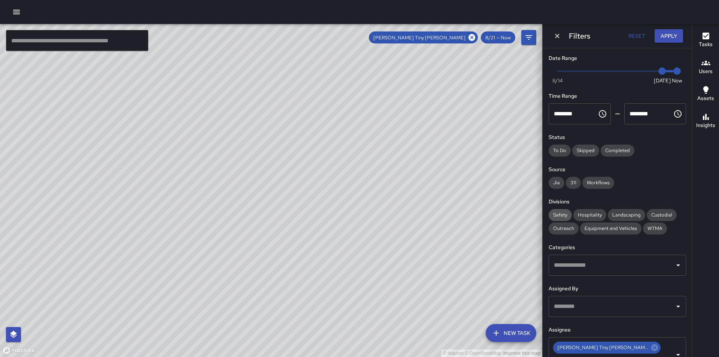
click at [562, 215] on span "Safety" at bounding box center [560, 215] width 23 height 6
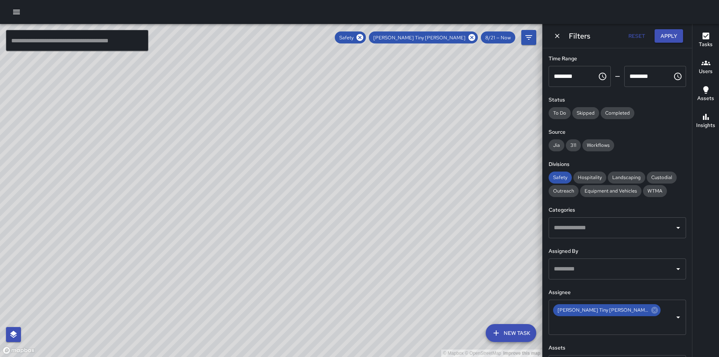
scroll to position [48, 0]
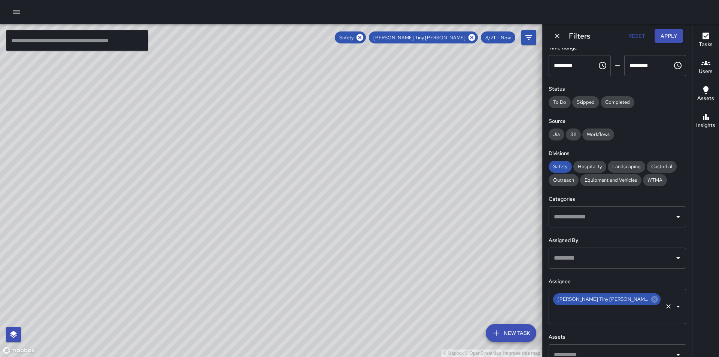
click at [677, 306] on icon "Open" at bounding box center [679, 307] width 4 height 2
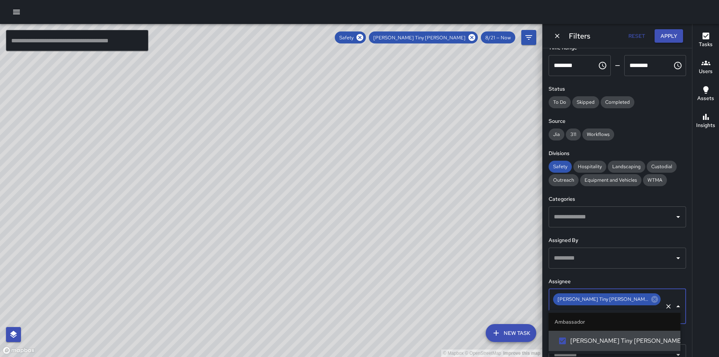
click at [628, 322] on li "Ambassador" at bounding box center [615, 322] width 132 height 18
click at [665, 303] on icon "Clear" at bounding box center [668, 306] width 7 height 7
click at [675, 302] on icon "Close" at bounding box center [678, 306] width 9 height 9
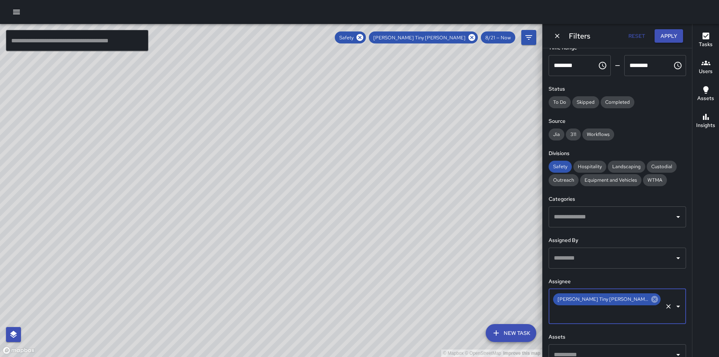
click at [651, 300] on icon at bounding box center [655, 299] width 8 height 8
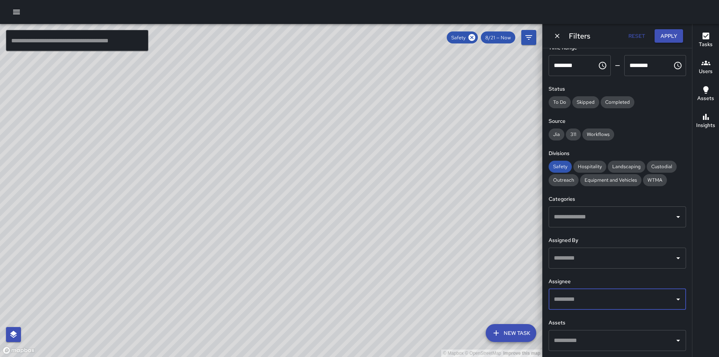
click at [674, 299] on icon "Open" at bounding box center [678, 299] width 9 height 9
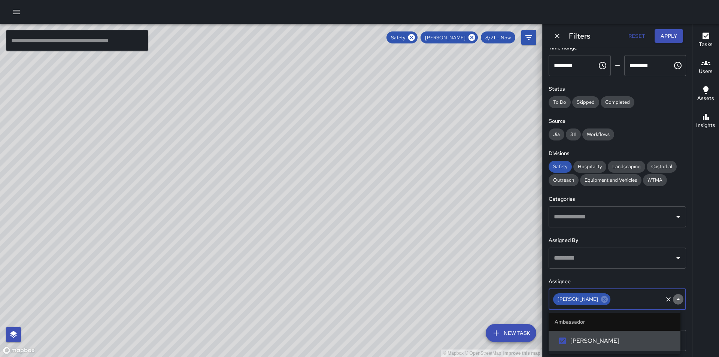
click at [674, 299] on icon "Close" at bounding box center [678, 299] width 9 height 9
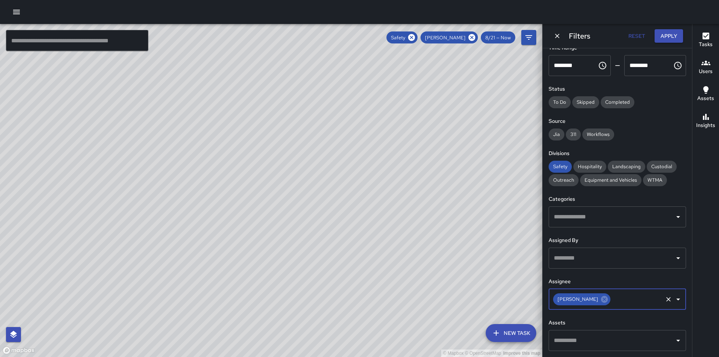
click at [665, 297] on icon "Clear" at bounding box center [668, 299] width 7 height 7
click at [669, 35] on button "Apply" at bounding box center [669, 36] width 28 height 14
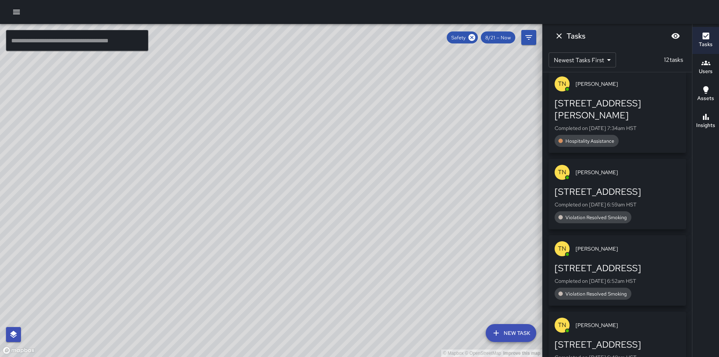
scroll to position [112, 0]
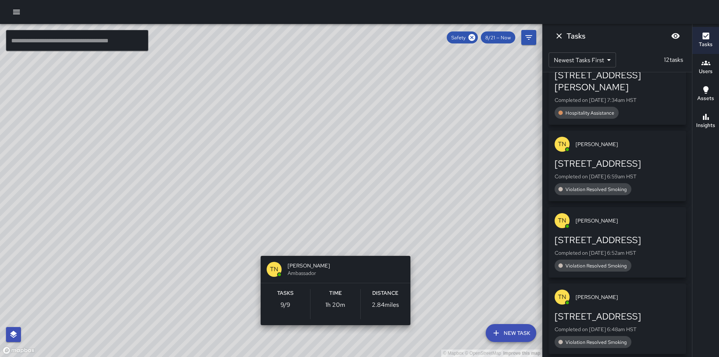
click at [330, 247] on div "© Mapbox © OpenStreetMap Improve this map TN [PERSON_NAME] Ambassador Tasks 9 /…" at bounding box center [271, 190] width 542 height 333
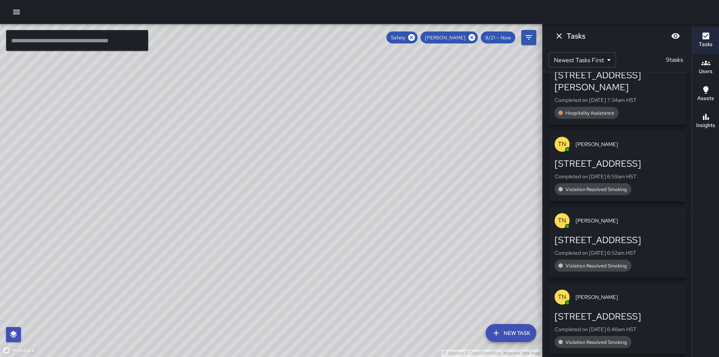
drag, startPoint x: 390, startPoint y: 270, endPoint x: 424, endPoint y: 160, distance: 115.3
click at [424, 160] on div "© Mapbox © OpenStreetMap Improve this map" at bounding box center [271, 190] width 542 height 333
drag, startPoint x: 252, startPoint y: 98, endPoint x: 338, endPoint y: 207, distance: 139.0
click at [338, 207] on div "© Mapbox © OpenStreetMap Improve this map" at bounding box center [271, 190] width 542 height 333
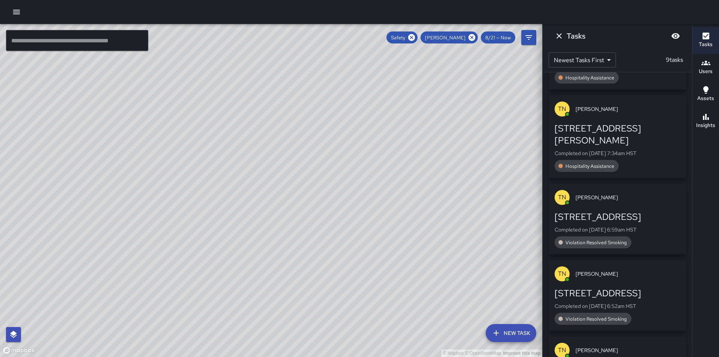
scroll to position [0, 0]
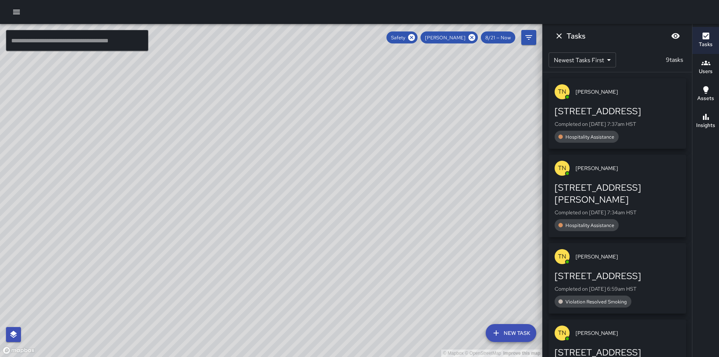
click at [275, 165] on div "© Mapbox © OpenStreetMap Improve this map TN [PERSON_NAME] Ambassador Tasks 9 /…" at bounding box center [271, 190] width 542 height 333
click at [275, 165] on div "© Mapbox © OpenStreetMap Improve this map" at bounding box center [271, 190] width 542 height 333
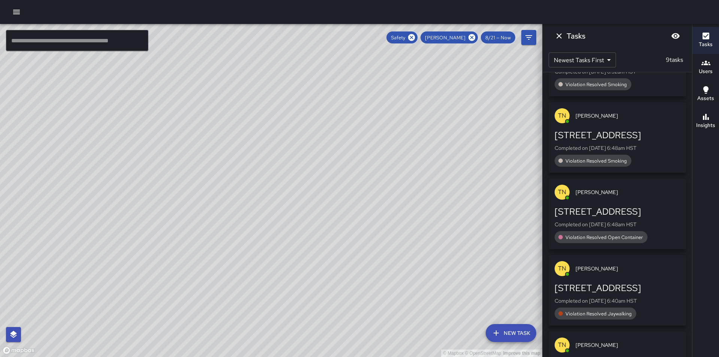
scroll to position [300, 0]
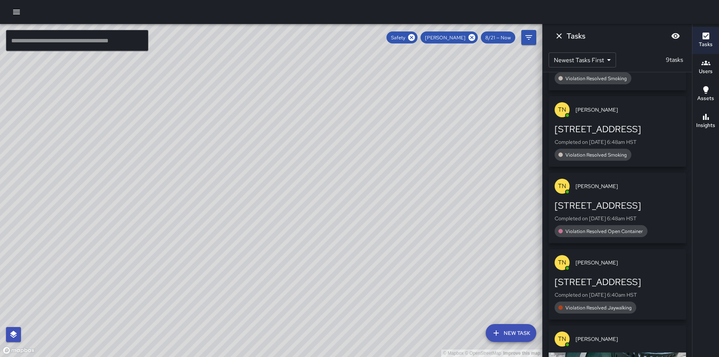
click at [599, 228] on span "Violation Resolved Open Container" at bounding box center [604, 231] width 87 height 6
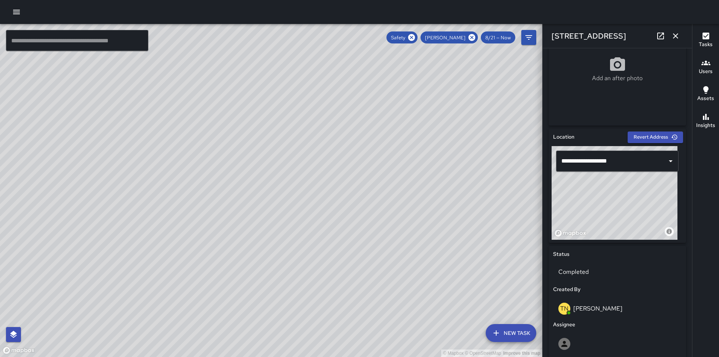
scroll to position [225, 0]
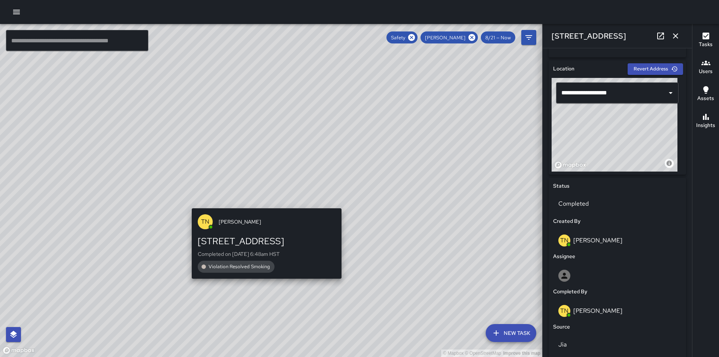
click at [265, 203] on div "© Mapbox © OpenStreetMap Improve this map TN [PERSON_NAME][GEOGRAPHIC_DATA][STR…" at bounding box center [271, 190] width 542 height 333
